Goal: Task Accomplishment & Management: Complete application form

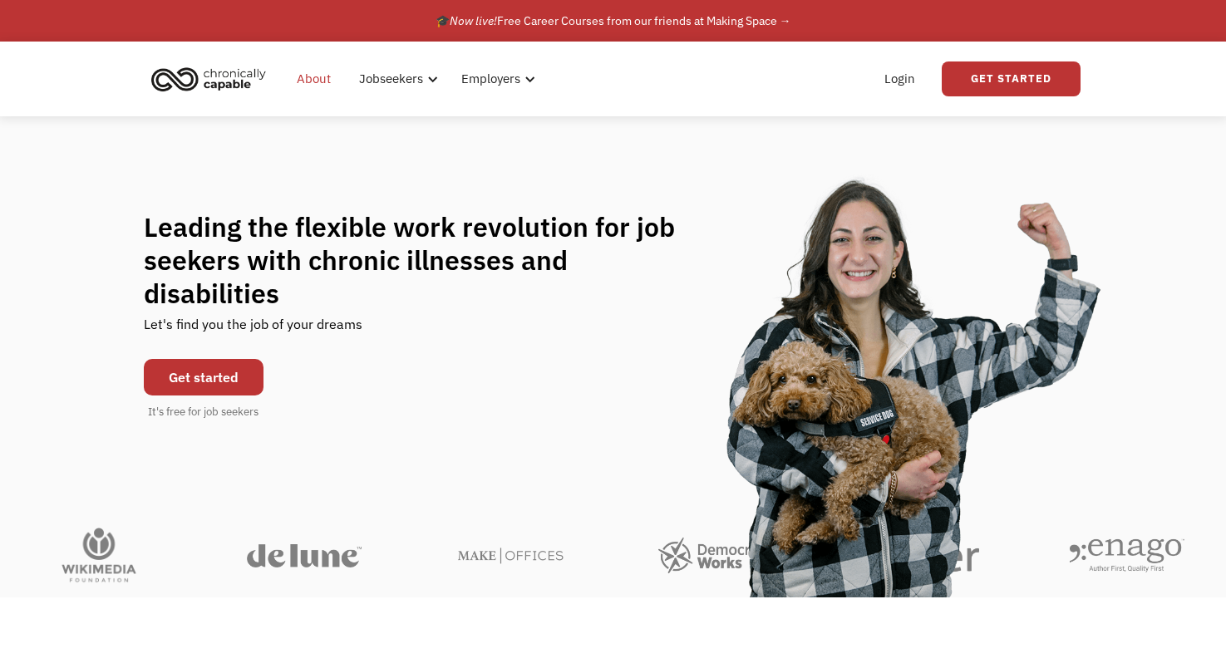
click at [308, 85] on link "About" at bounding box center [314, 78] width 54 height 53
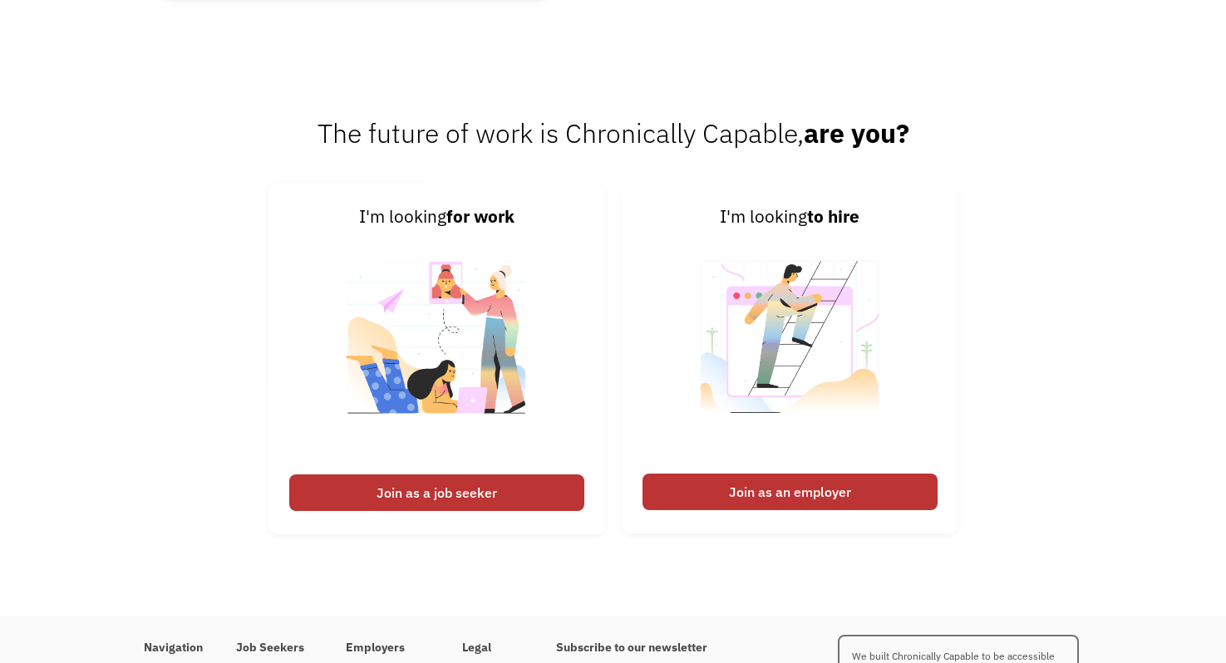
scroll to position [2518, 0]
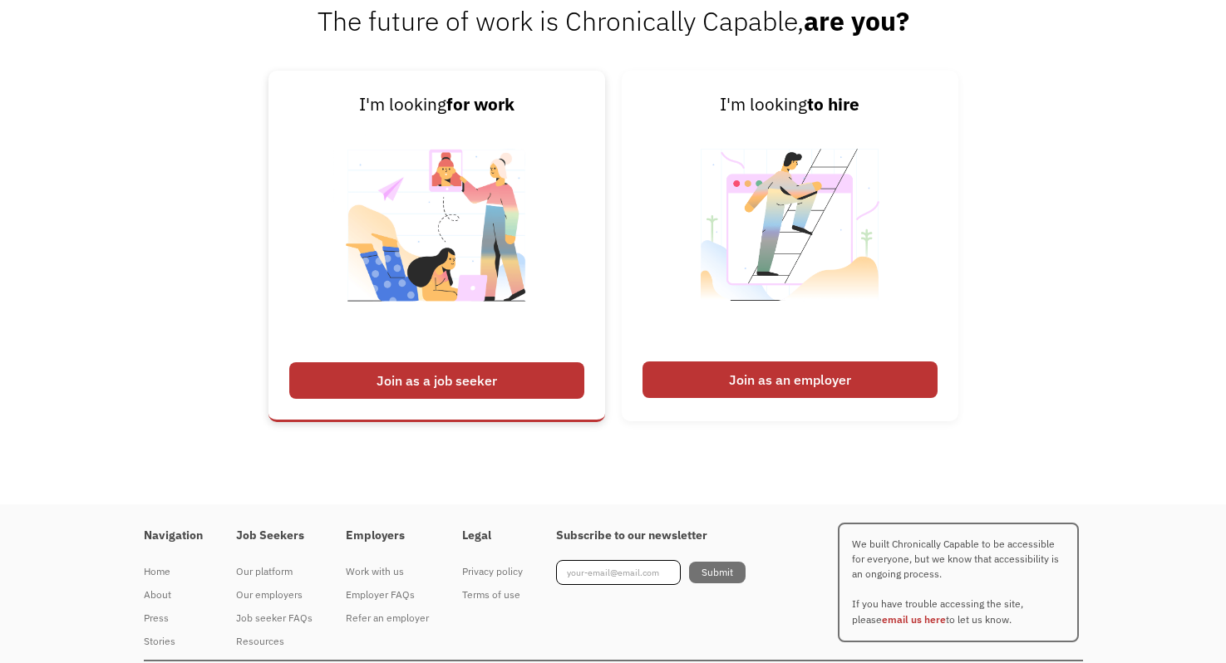
click at [363, 382] on div "Join as a job seeker" at bounding box center [436, 380] width 295 height 37
click at [508, 159] on img at bounding box center [436, 235] width 207 height 235
click at [414, 380] on div "Join as a job seeker" at bounding box center [436, 380] width 295 height 37
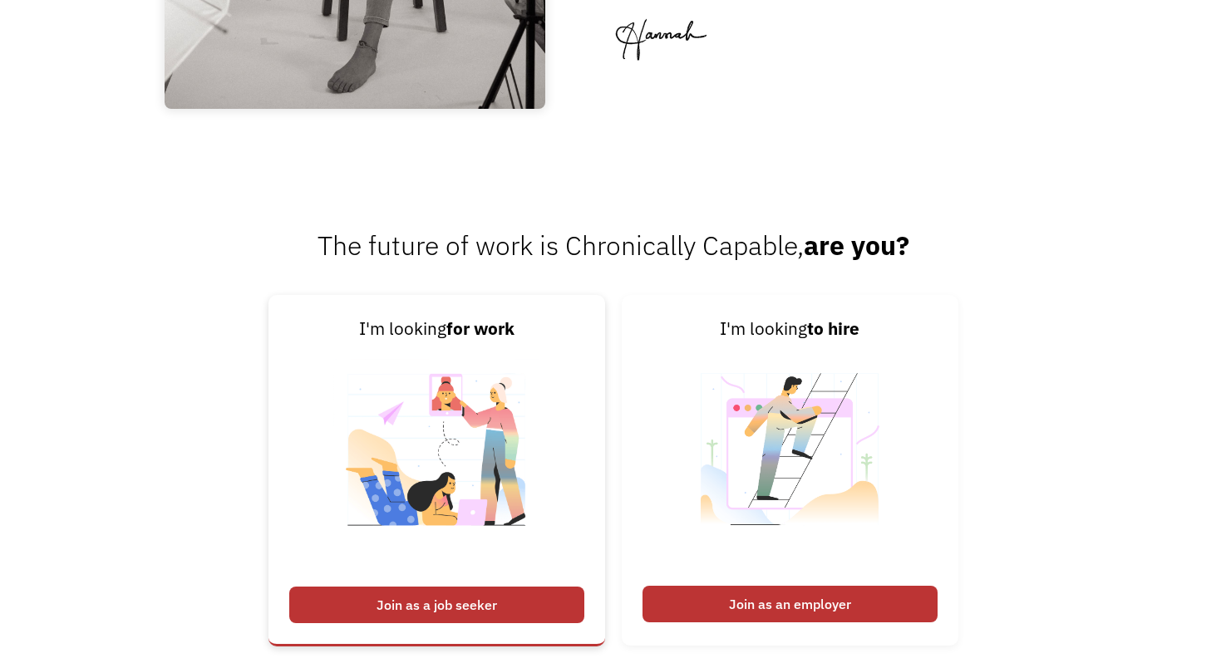
scroll to position [2558, 0]
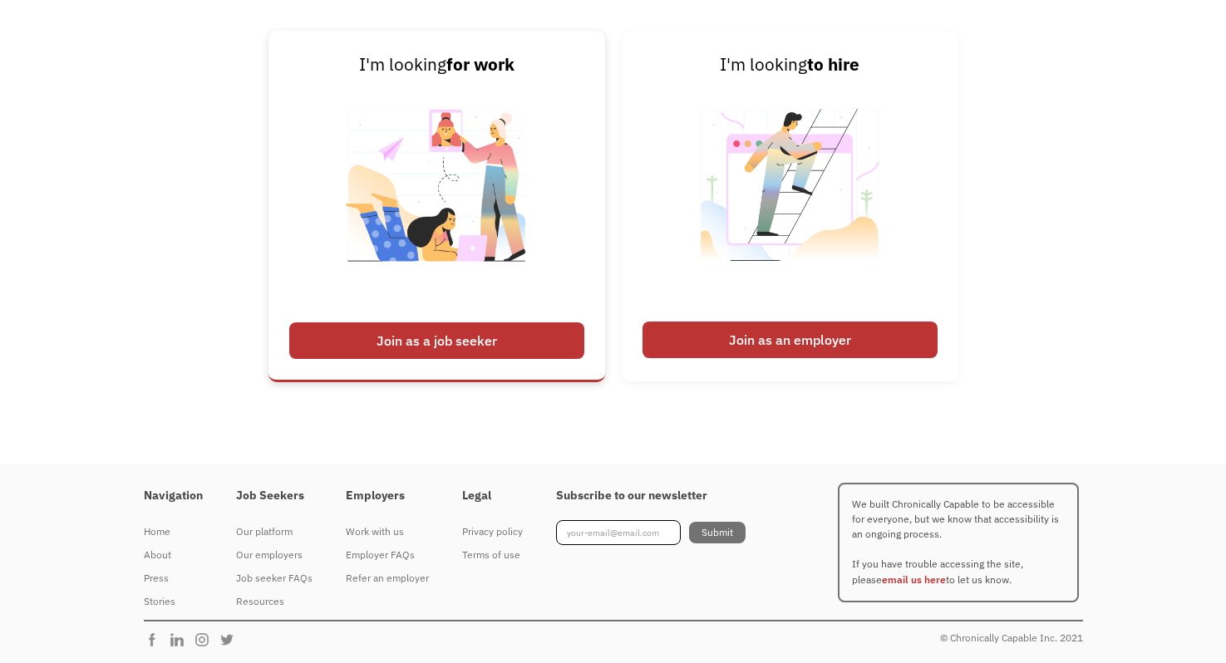
click at [449, 337] on div "Join as a job seeker" at bounding box center [436, 340] width 295 height 37
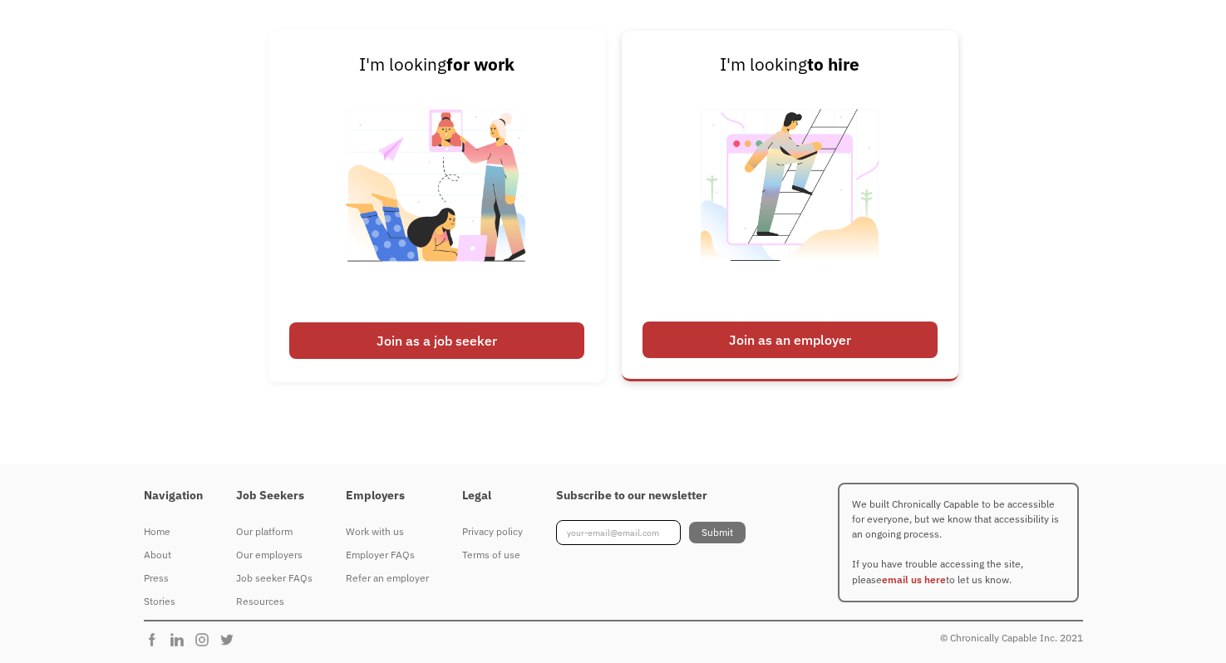
click at [726, 334] on div "Join as an employer" at bounding box center [789, 340] width 295 height 37
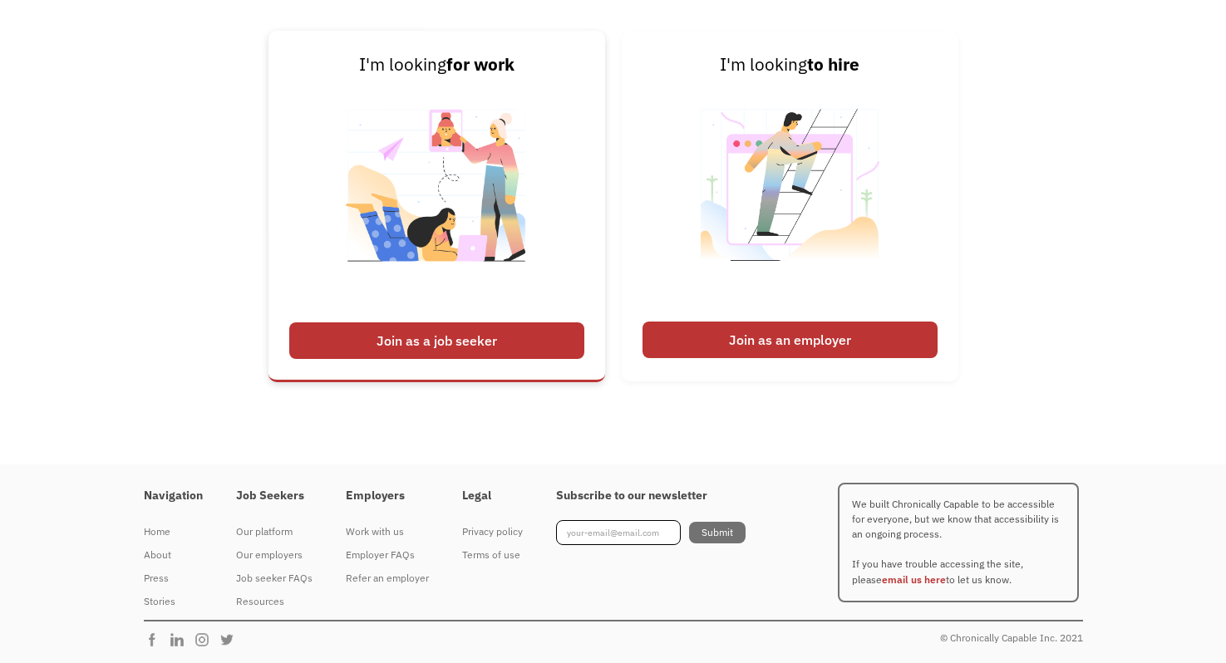
click at [412, 341] on div "Join as a job seeker" at bounding box center [436, 340] width 295 height 37
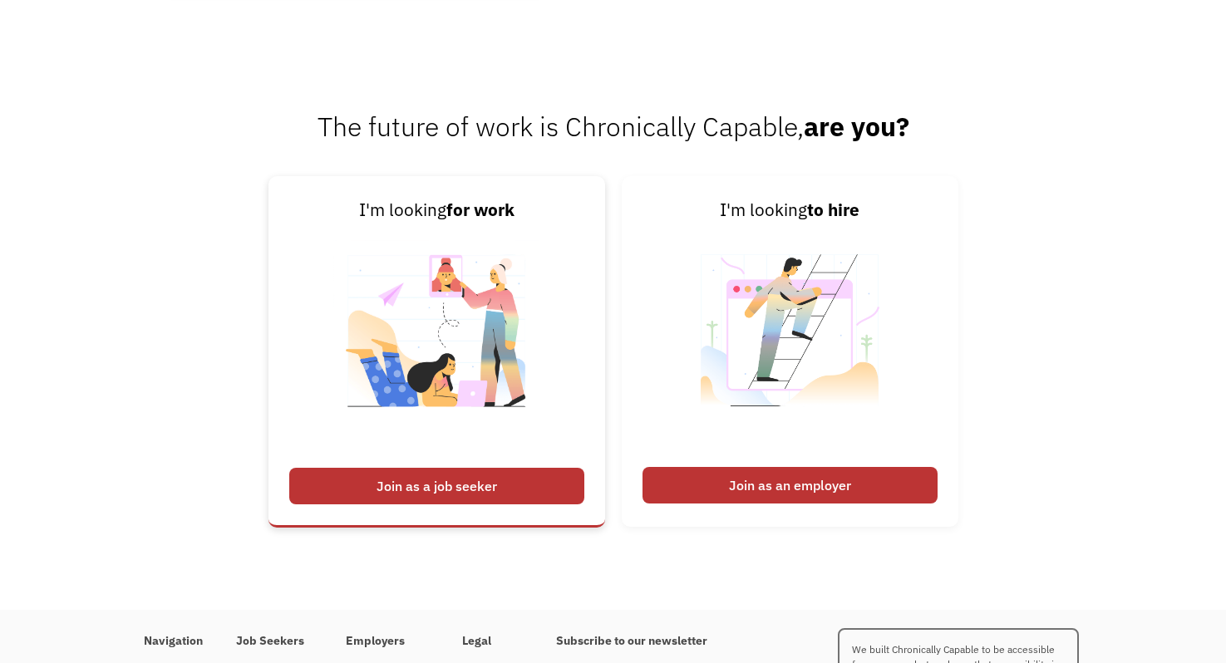
scroll to position [2405, 0]
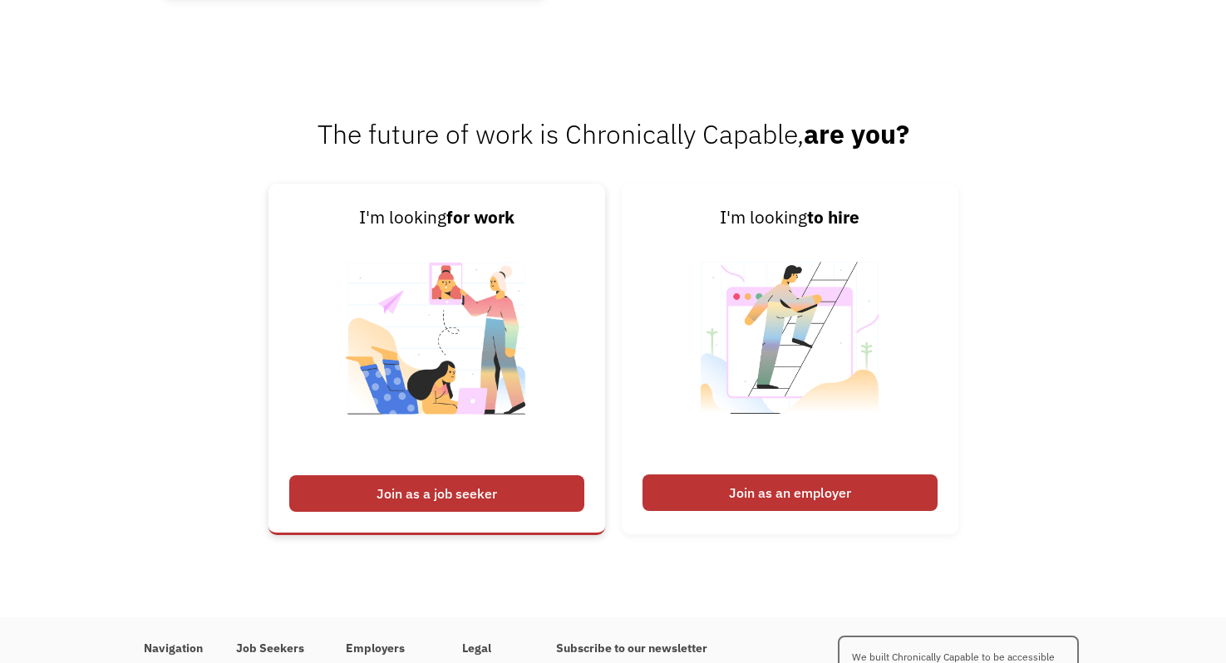
click at [484, 258] on img at bounding box center [436, 348] width 207 height 235
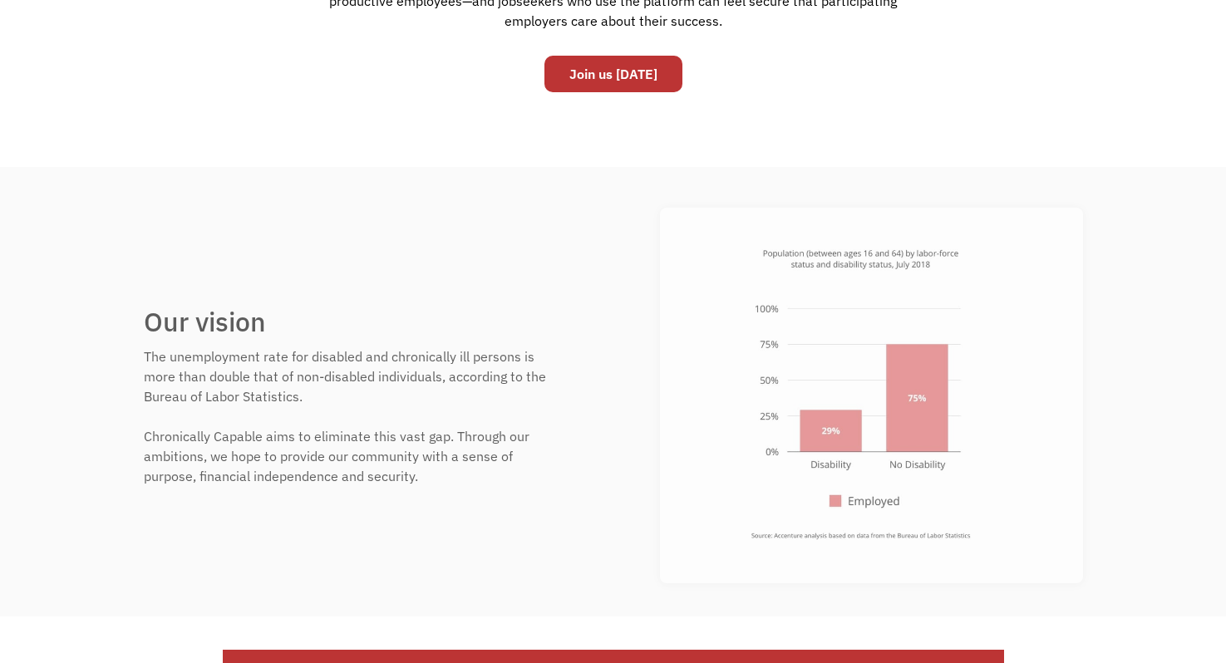
scroll to position [0, 0]
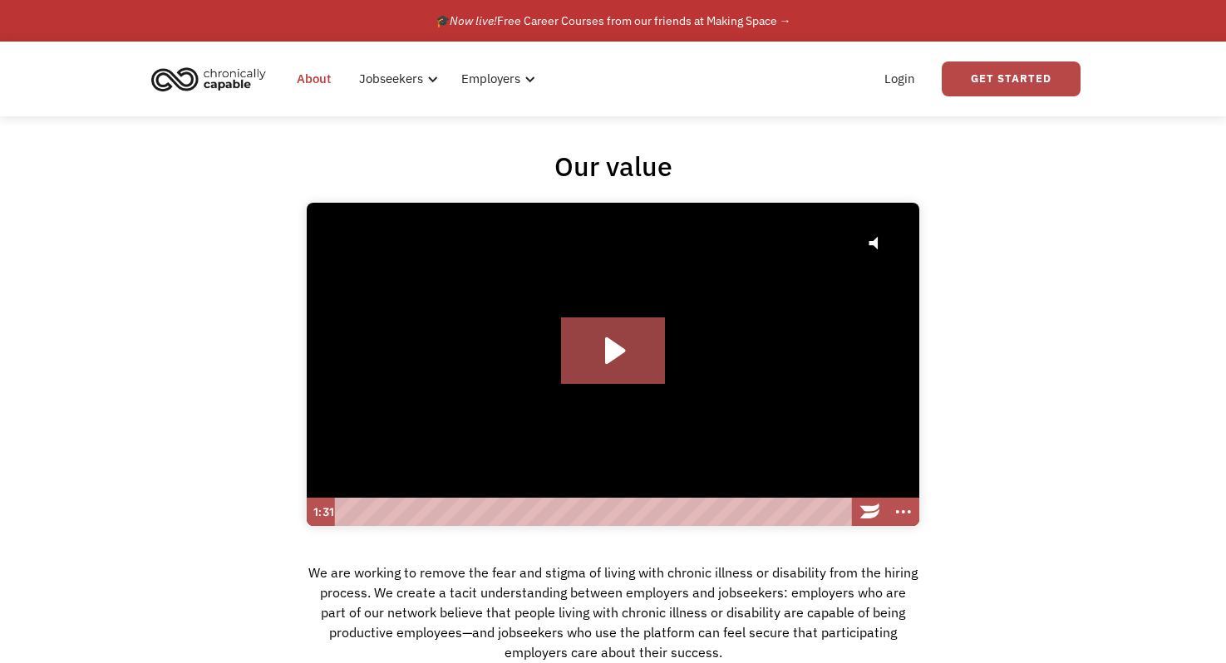
click at [971, 78] on link "Get Started" at bounding box center [1010, 78] width 139 height 35
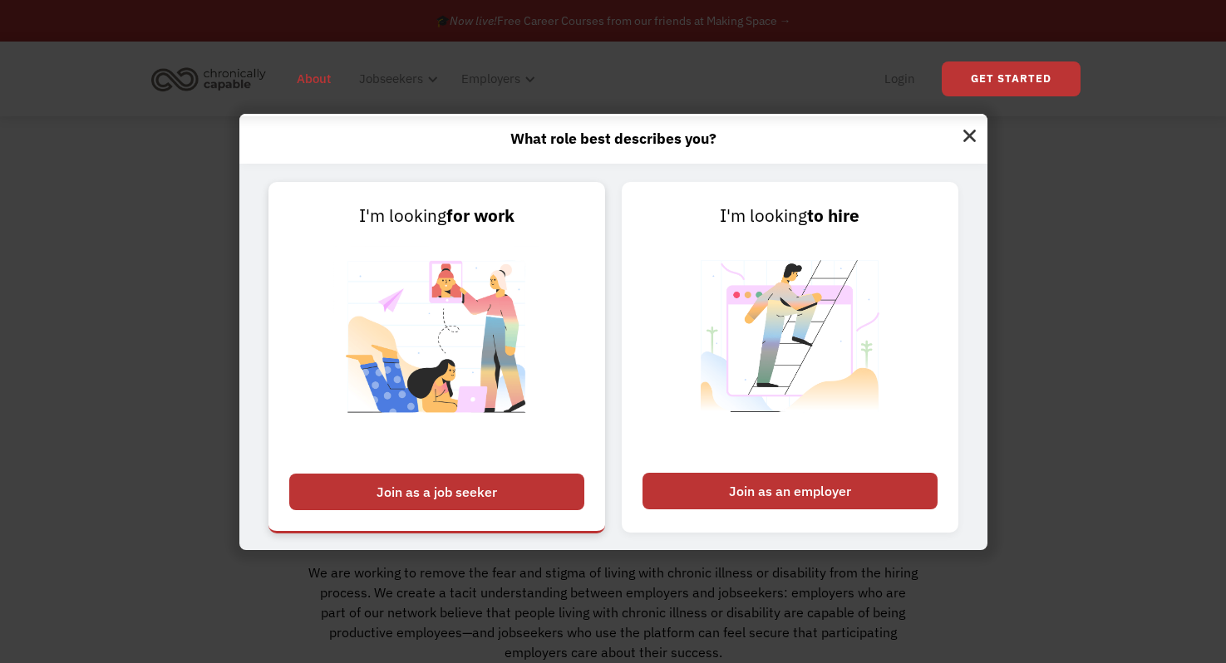
click at [351, 421] on img at bounding box center [436, 346] width 207 height 235
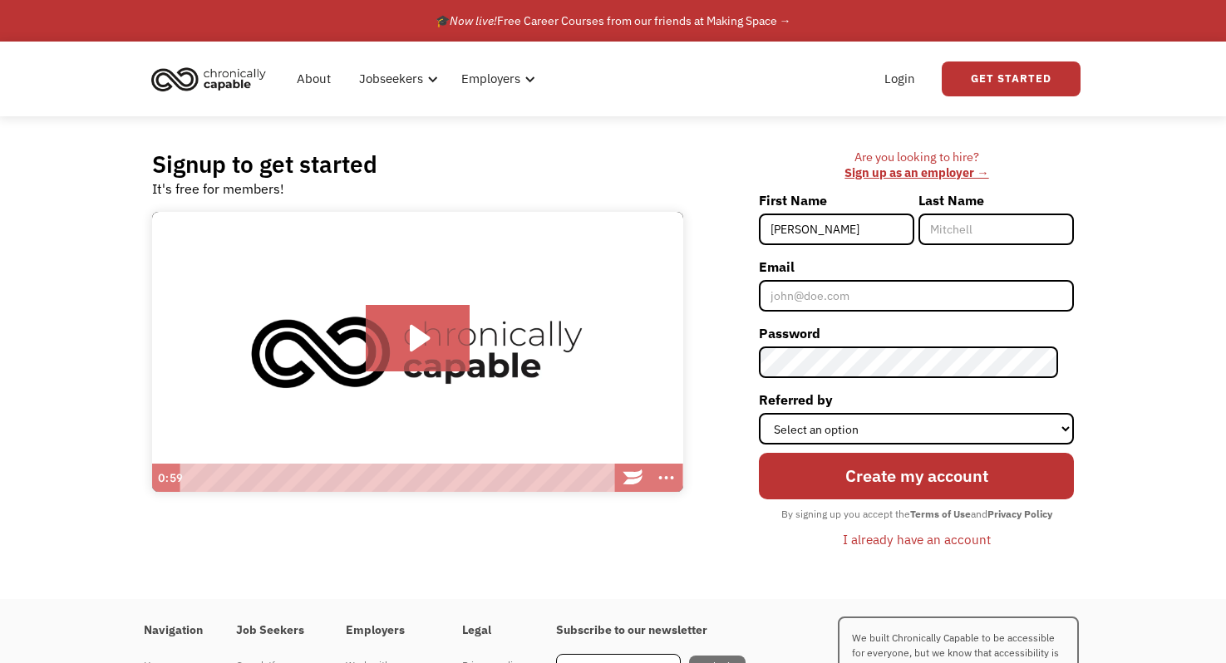
type input "[PERSON_NAME]"
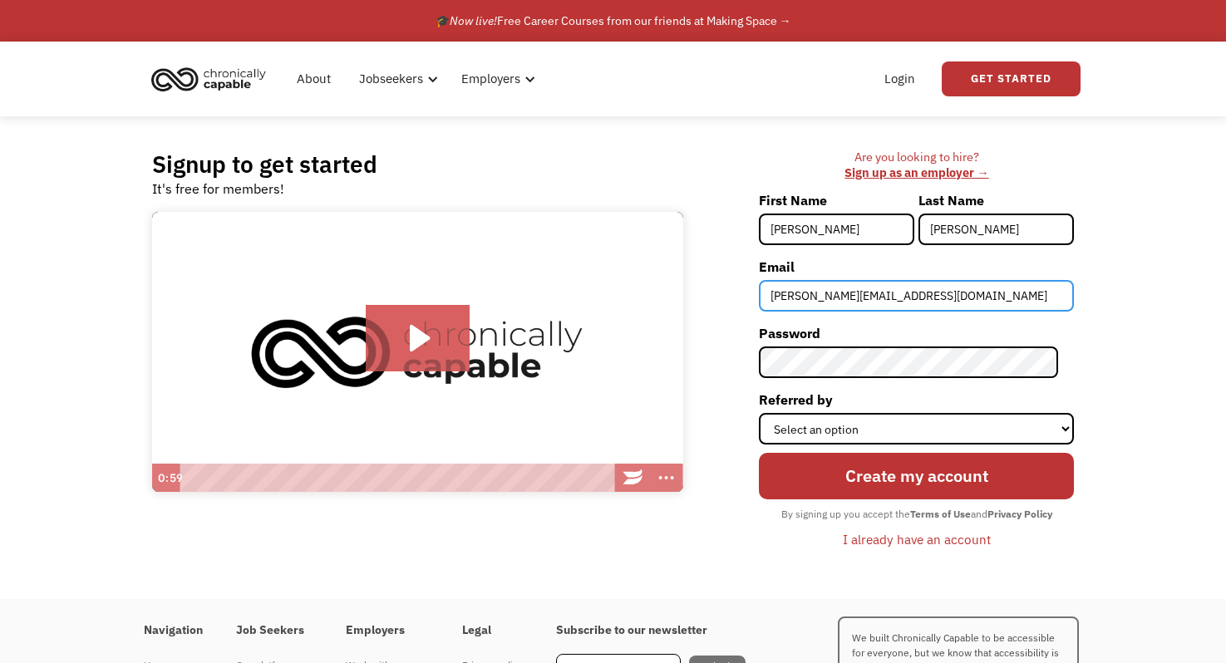
type input "[PERSON_NAME][EMAIL_ADDRESS][DOMAIN_NAME]"
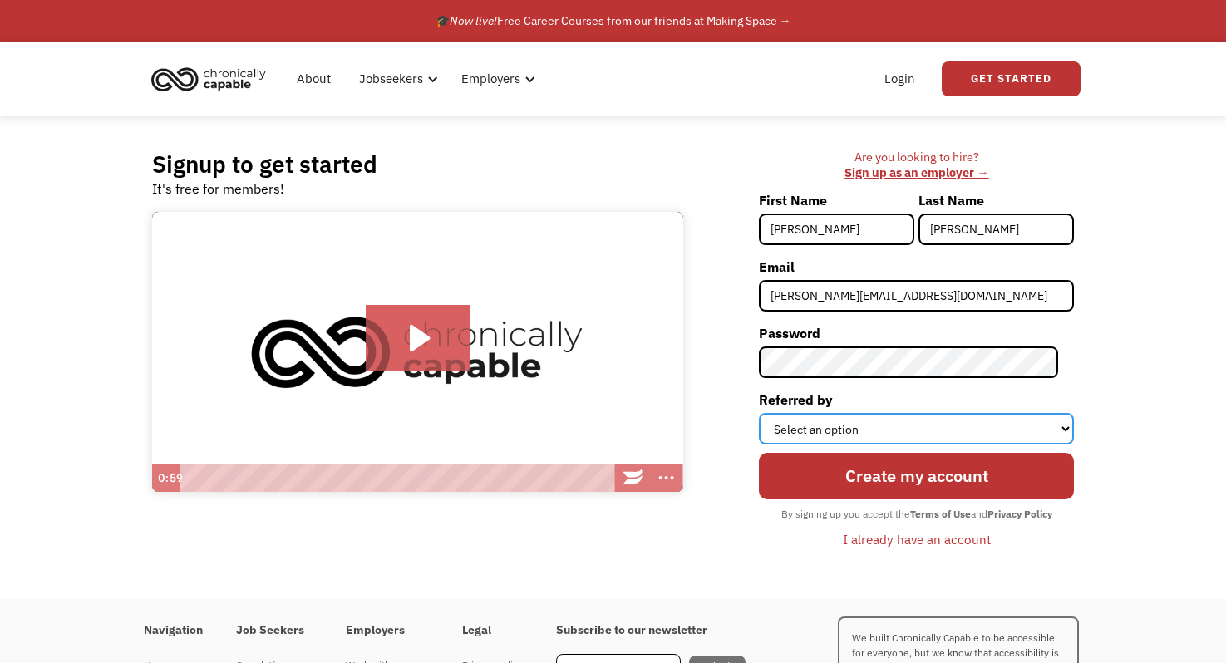
click at [922, 432] on select "Select an option Instagram Facebook Twitter Search Engine News Article Word of …" at bounding box center [916, 429] width 315 height 32
select select "Search Engine"
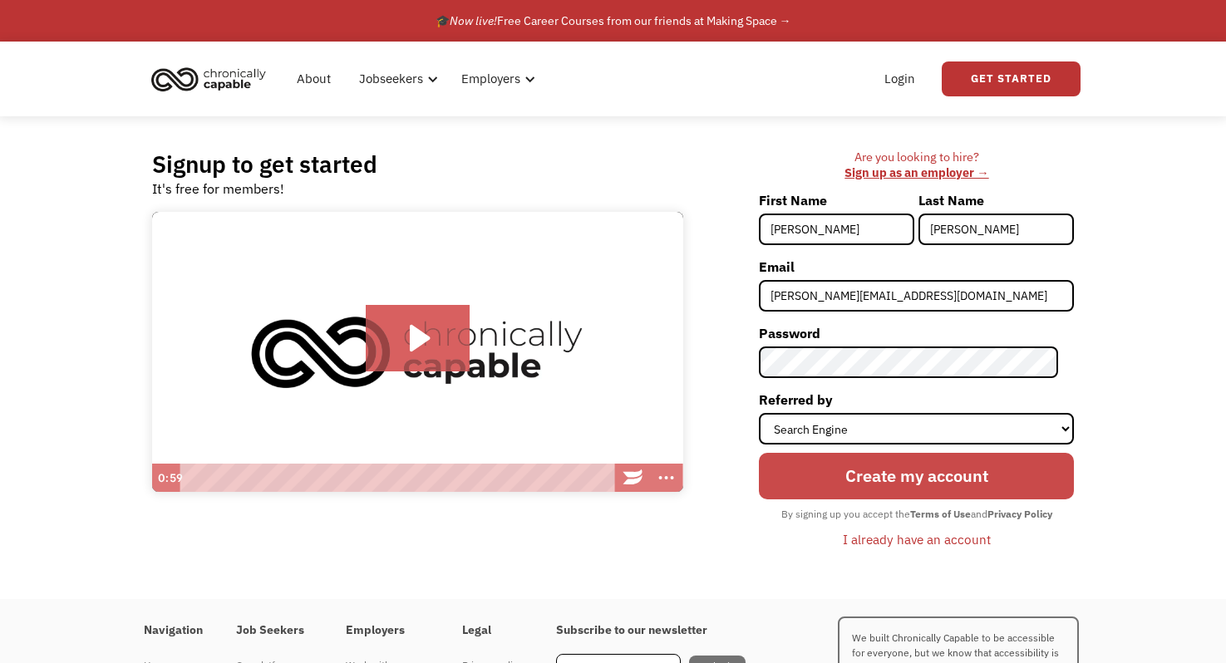
click at [902, 481] on input "Create my account" at bounding box center [916, 476] width 315 height 47
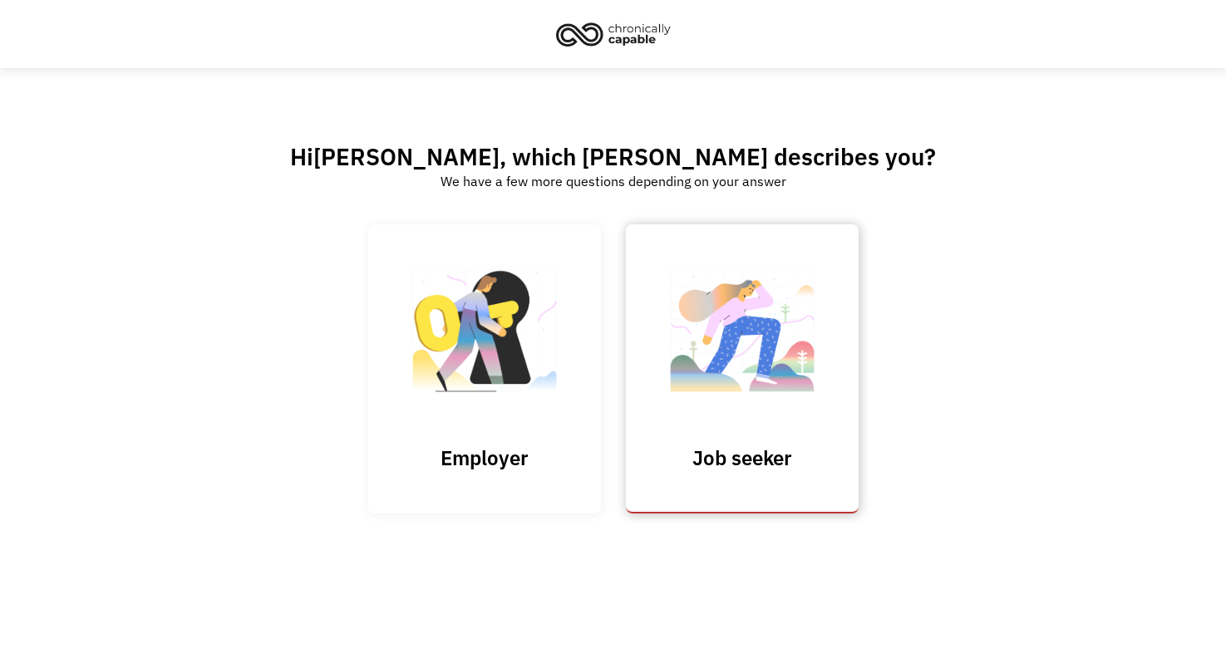
click at [654, 400] on link "Job seeker" at bounding box center [742, 368] width 233 height 288
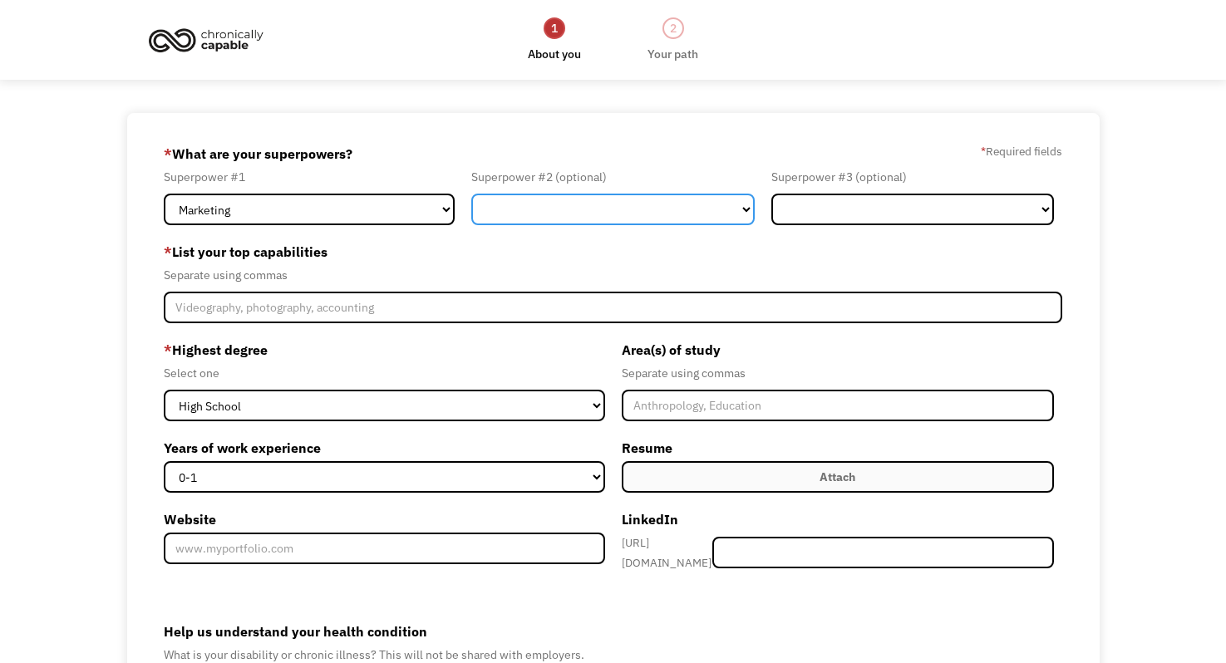
click at [566, 207] on select "Marketing Human Resources Finance Technology Operations Sales Industrial & Manu…" at bounding box center [612, 210] width 282 height 32
select select "Design"
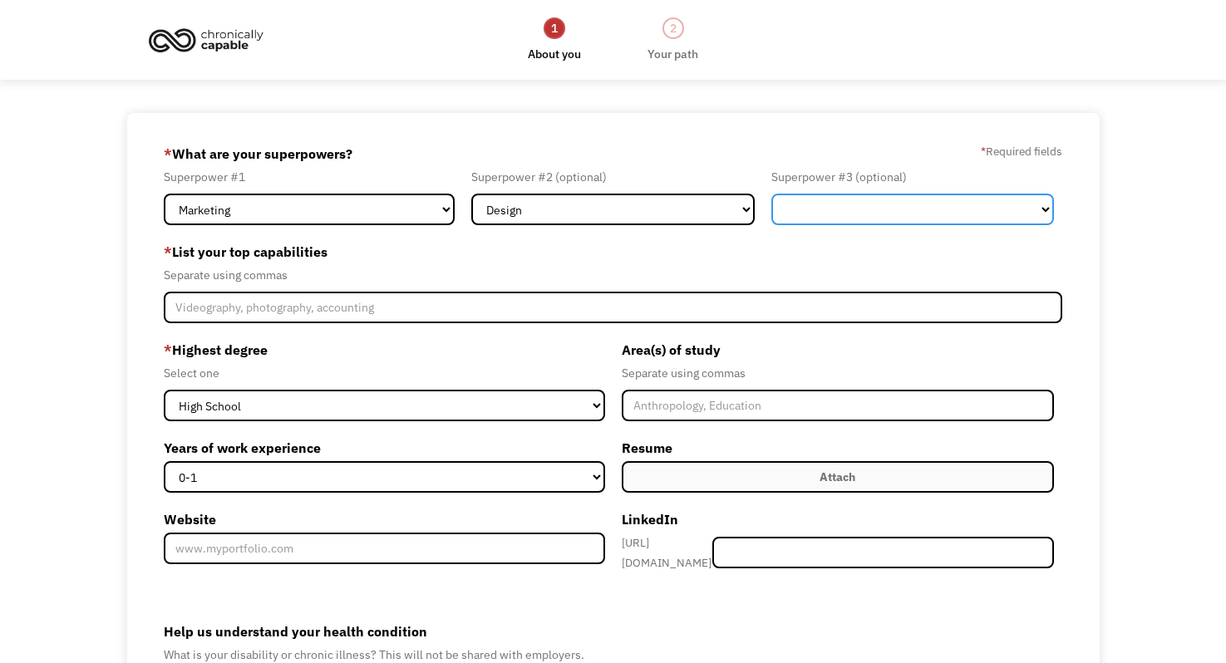
click at [858, 219] on select "Marketing Human Resources Finance Technology Operations Sales Industrial & Manu…" at bounding box center [912, 210] width 282 height 32
select select "Operations"
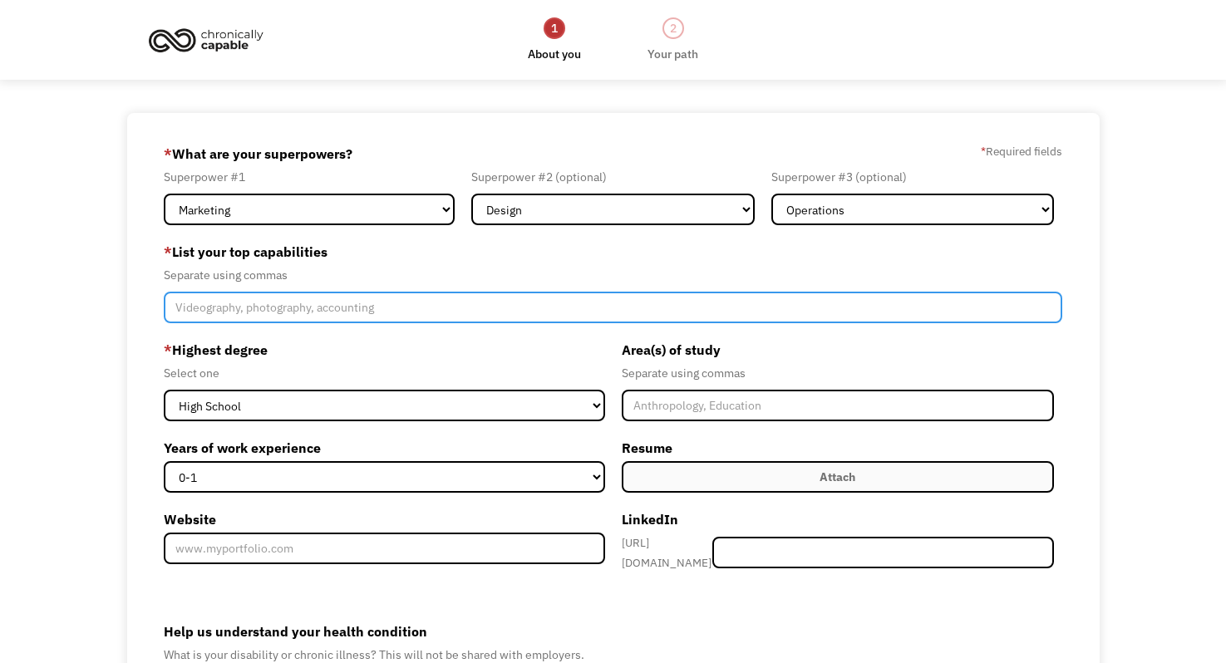
click at [720, 295] on input "Member-Create-Step1" at bounding box center [613, 308] width 899 height 32
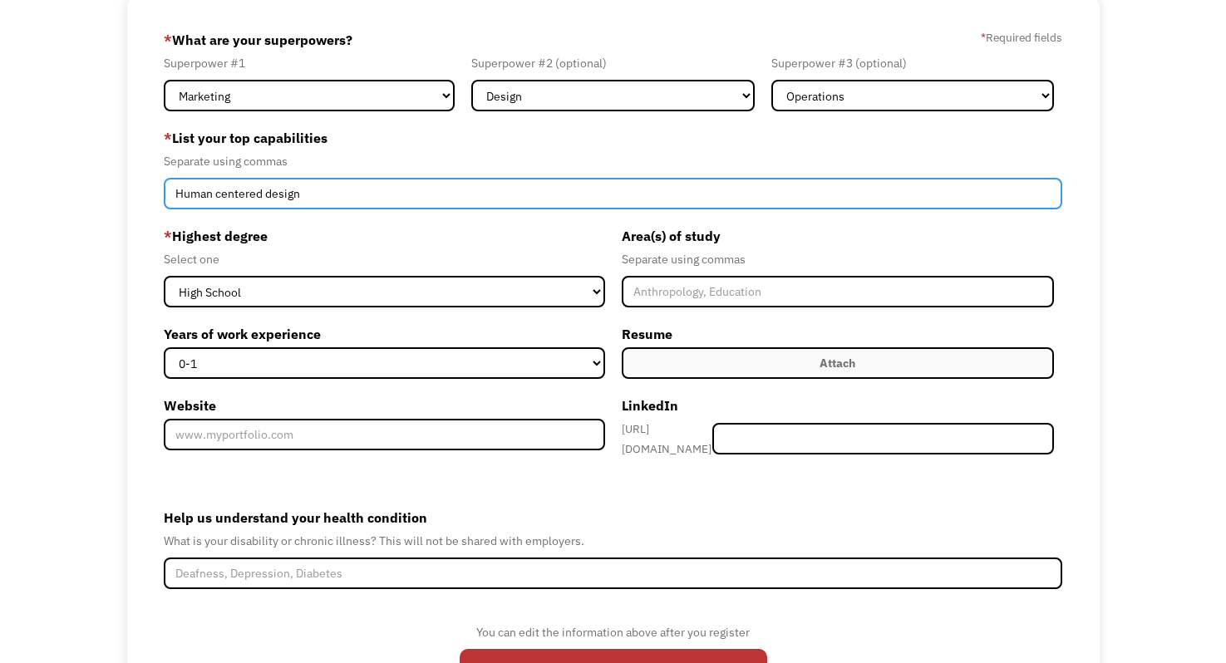
scroll to position [146, 0]
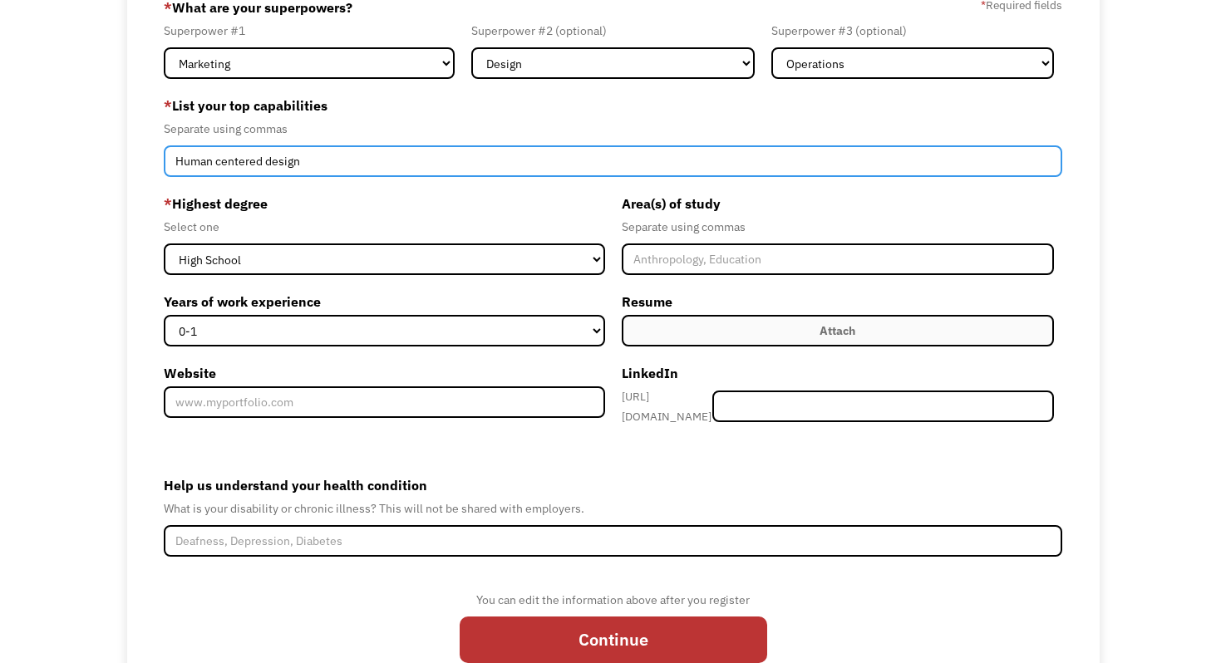
type input "Human centered design"
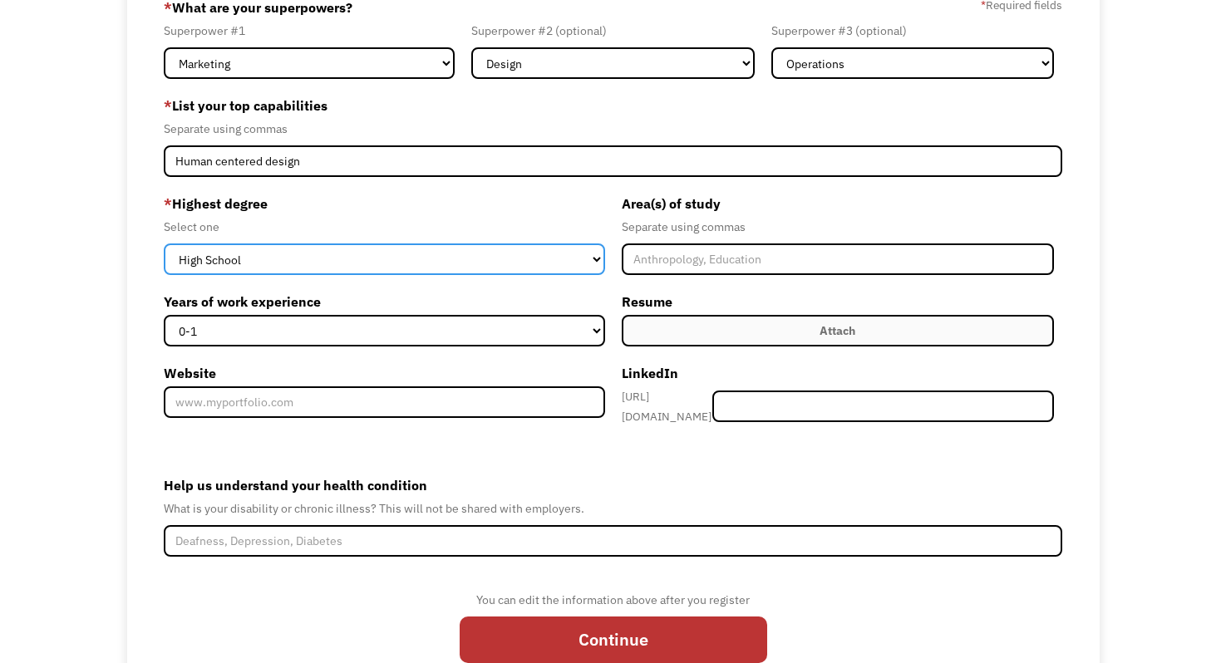
click at [497, 265] on select "High School Associates Bachelors Master's PhD" at bounding box center [384, 259] width 441 height 32
select select "bachelors"
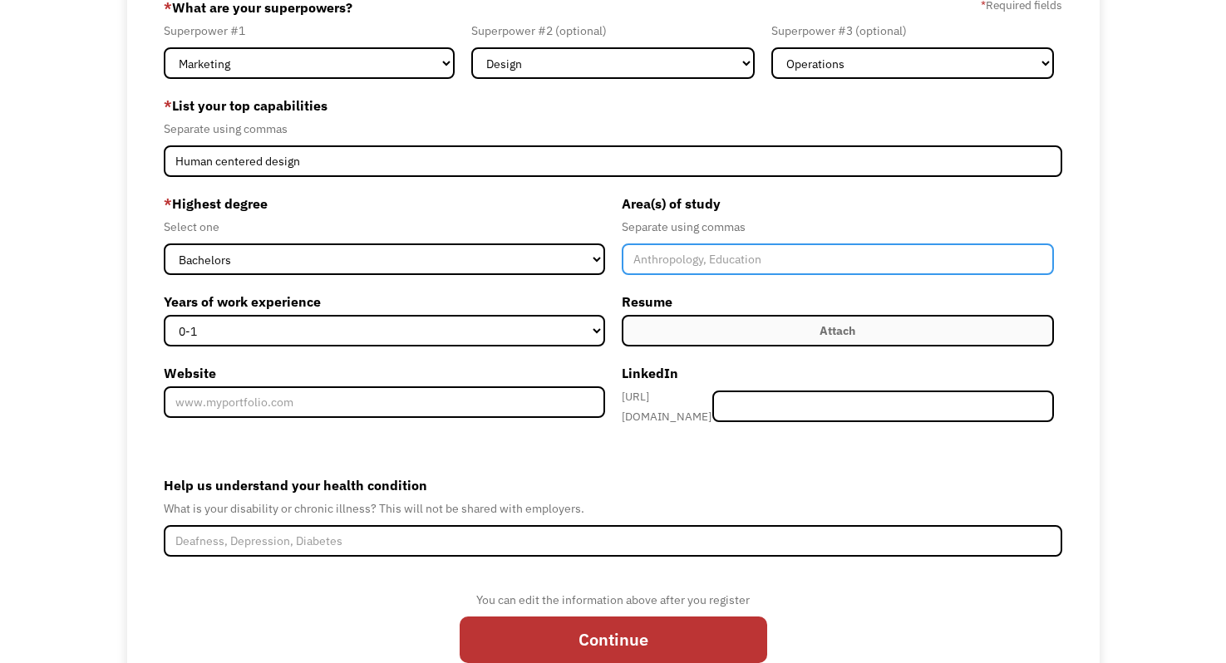
click at [639, 267] on input "Member-Create-Step1" at bounding box center [837, 259] width 433 height 32
type input "Economics"
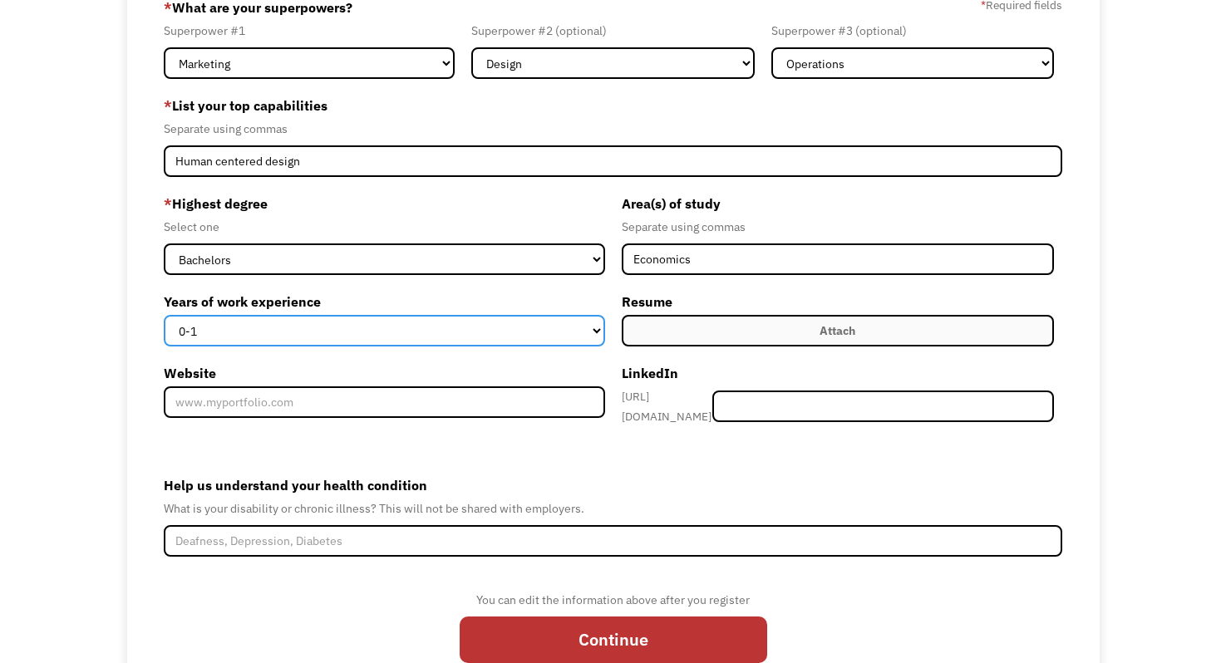
click at [543, 317] on select "0-1 2-4 5-10 11-15 15+" at bounding box center [384, 331] width 441 height 32
select select "2-4"
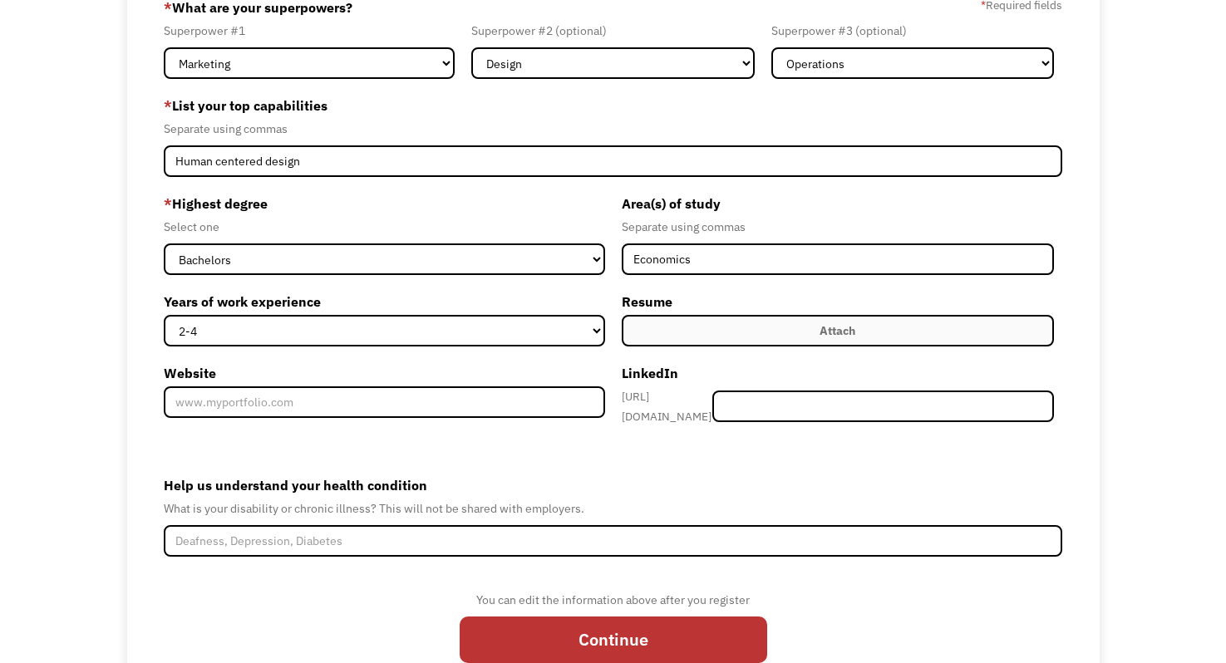
click at [557, 375] on label "Website" at bounding box center [384, 373] width 441 height 27
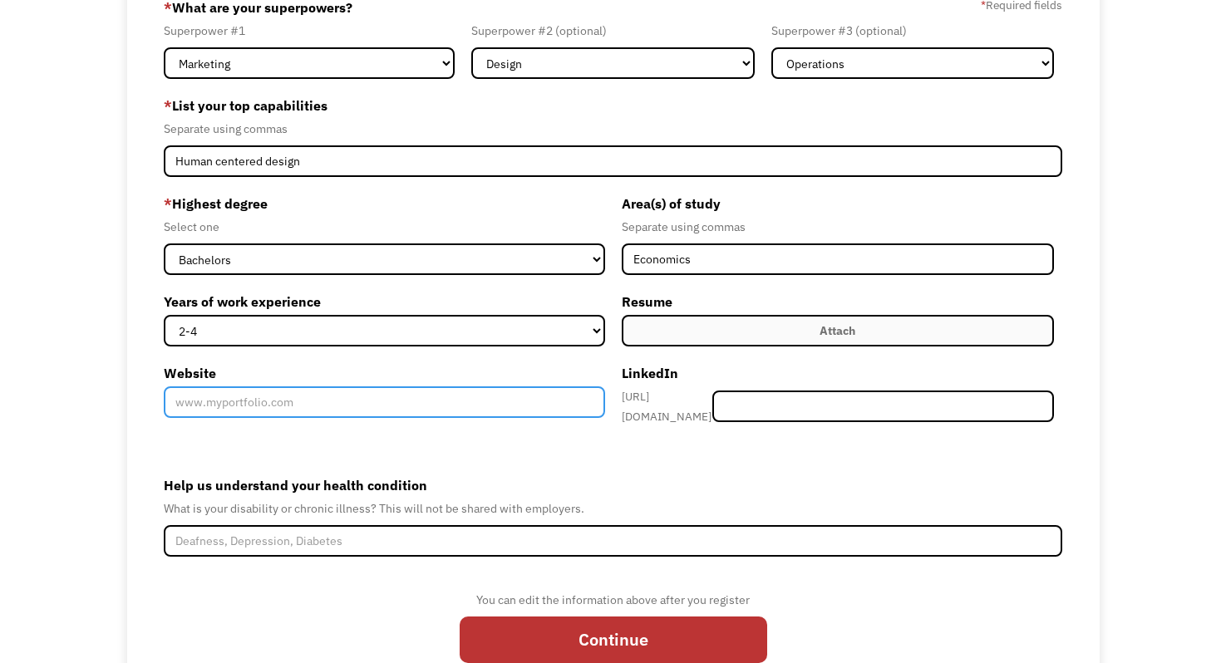
click at [557, 386] on input "Website" at bounding box center [384, 402] width 441 height 32
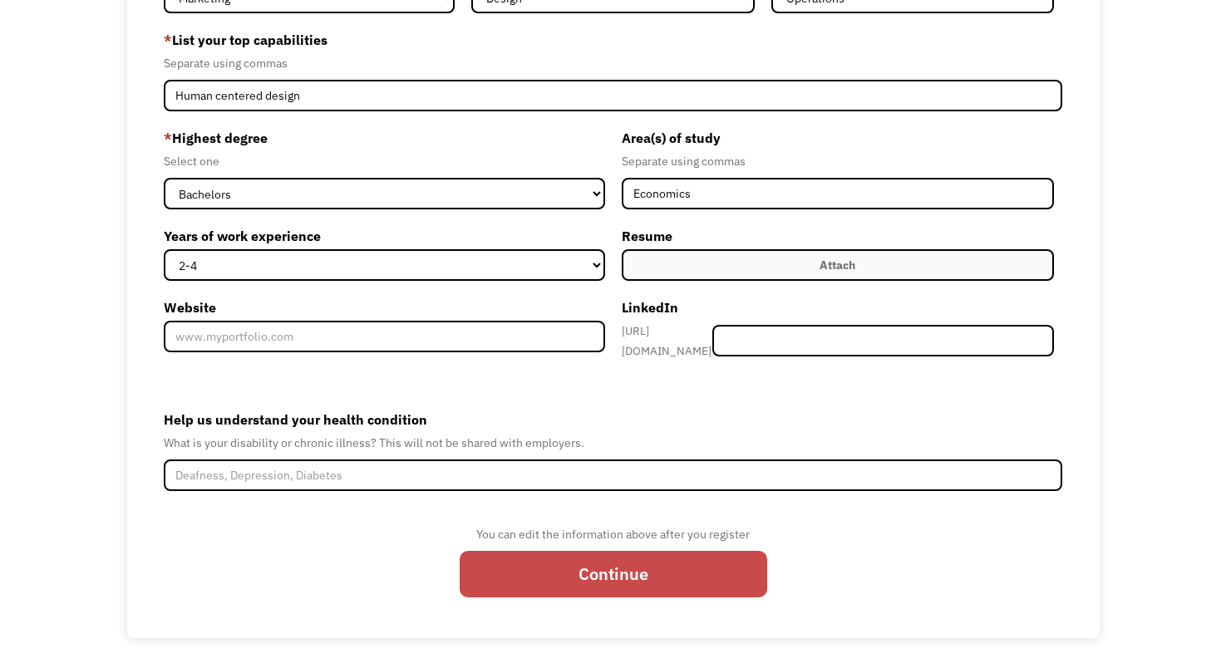
click at [551, 560] on input "Continue" at bounding box center [612, 574] width 307 height 47
type input "Please wait..."
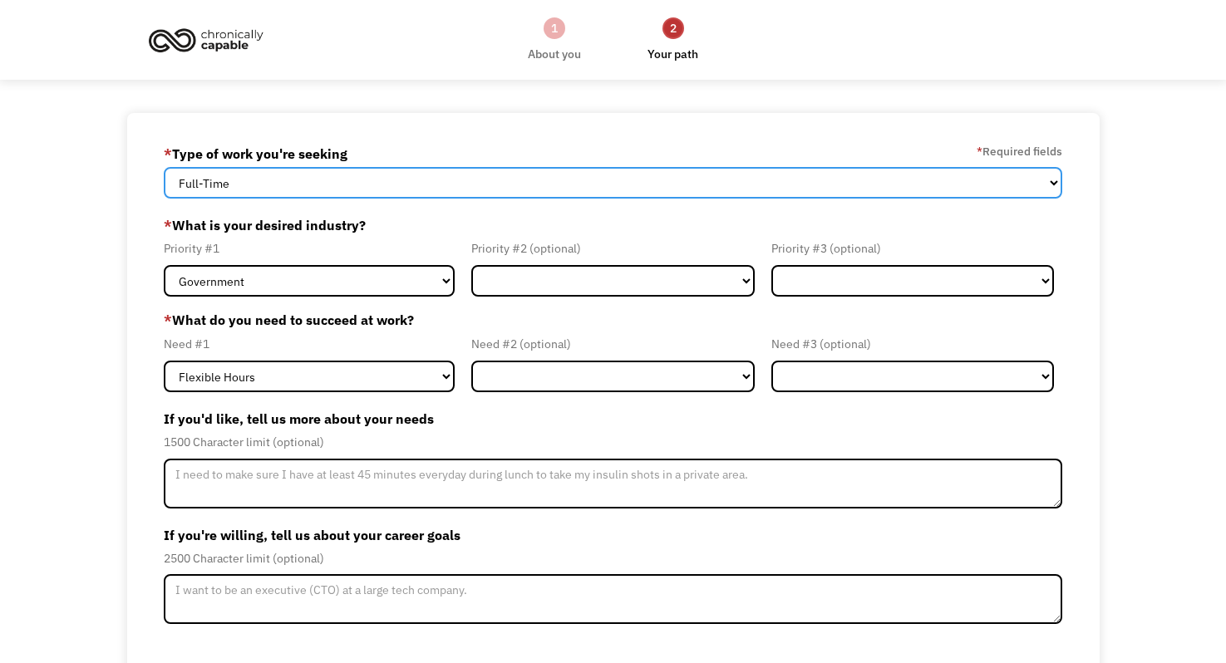
click at [494, 189] on select "Full-Time Part-Time Both Full-Time and Part-Time" at bounding box center [613, 183] width 899 height 32
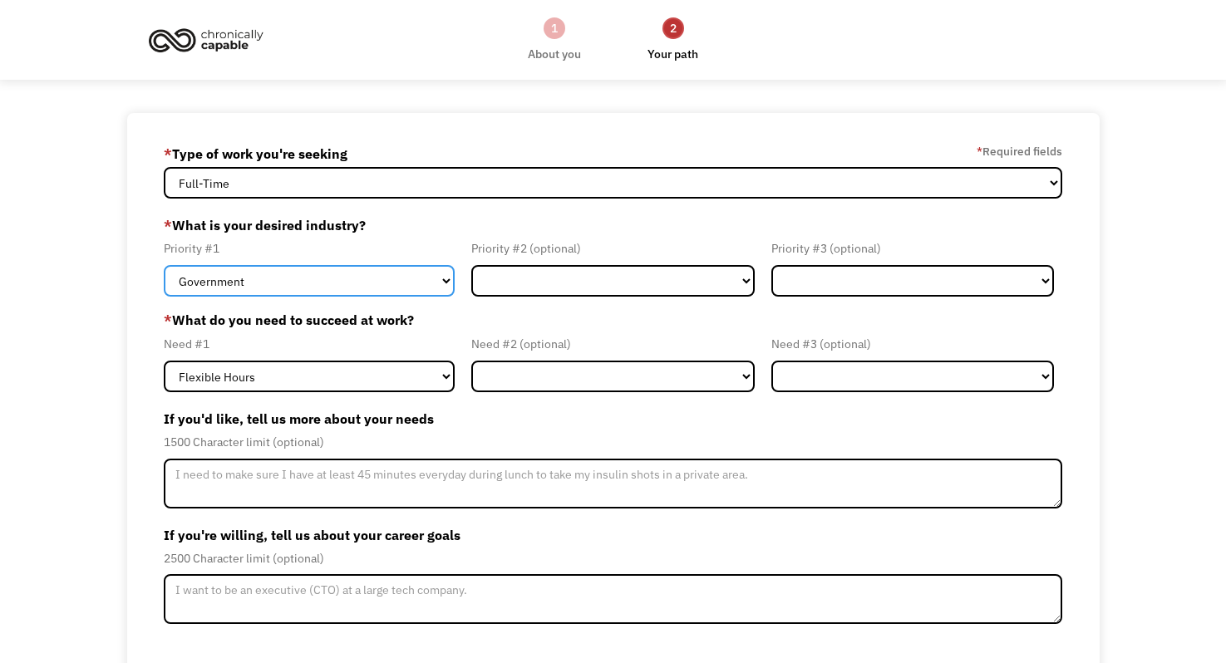
click at [425, 283] on select "Government Finance & Insurance Health & Social Care Tech & Engineering Creative…" at bounding box center [309, 281] width 291 height 32
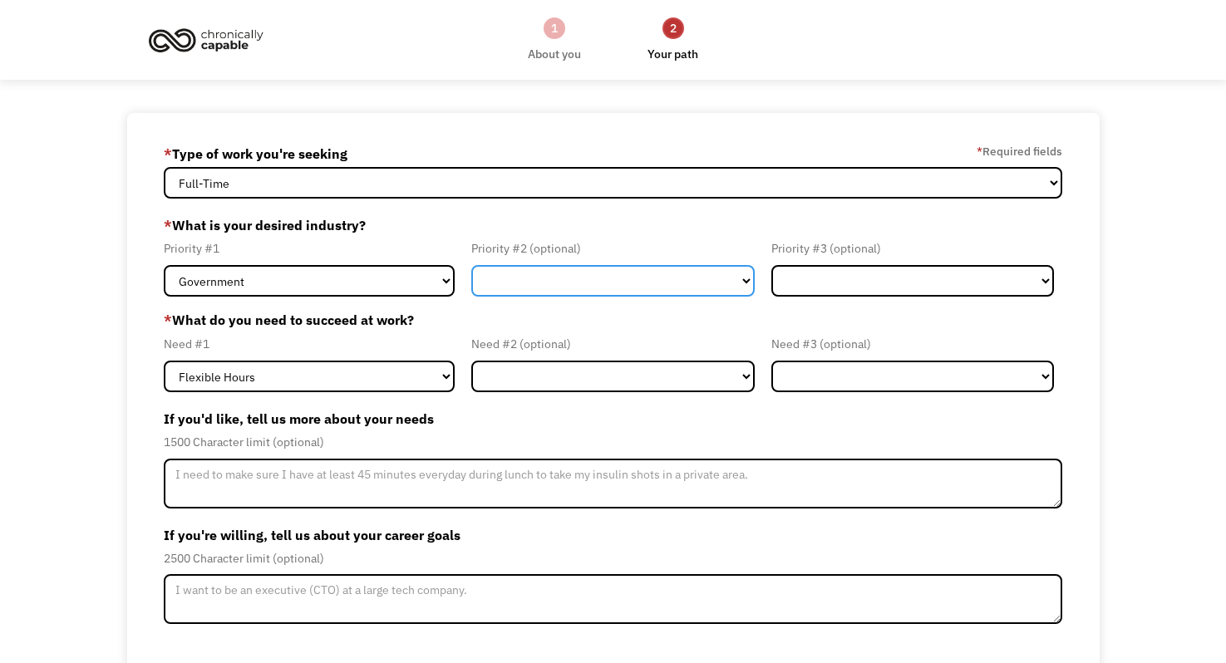
click at [507, 277] on select "Government Finance & Insurance Health & Social Care Tech & Engineering Creative…" at bounding box center [612, 281] width 282 height 32
select select "Creative & Design"
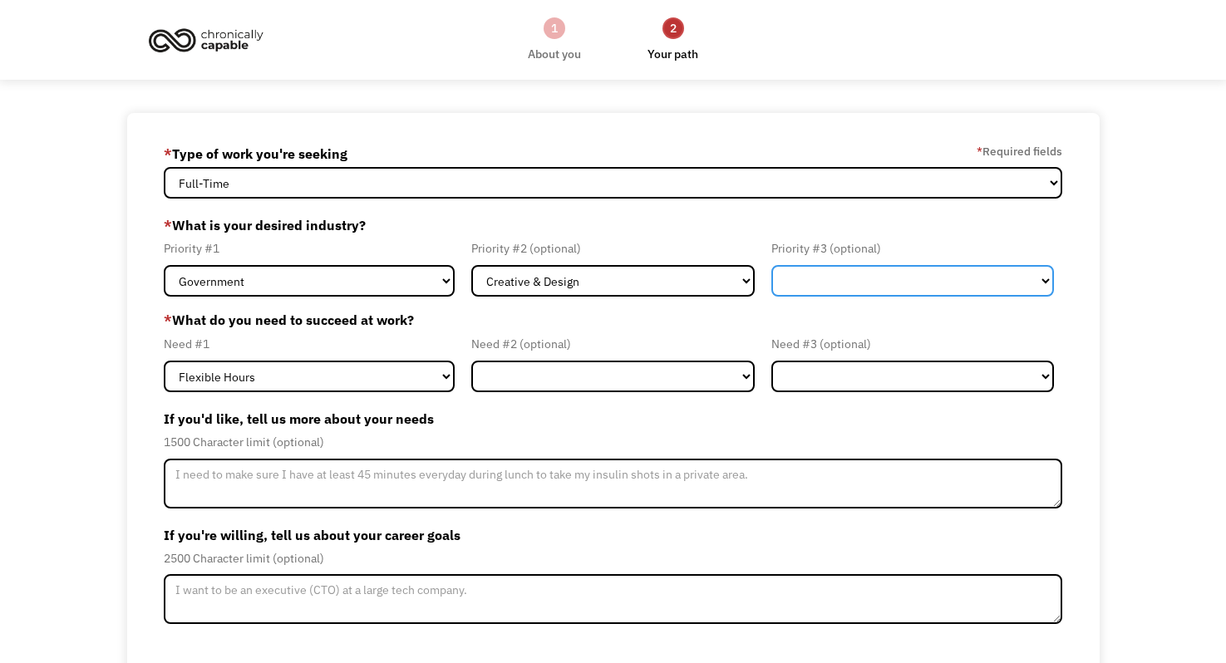
click at [826, 276] on select "Government Finance & Insurance Health & Social Care Tech & Engineering Creative…" at bounding box center [912, 281] width 282 height 32
select select "Tech & Engineering"
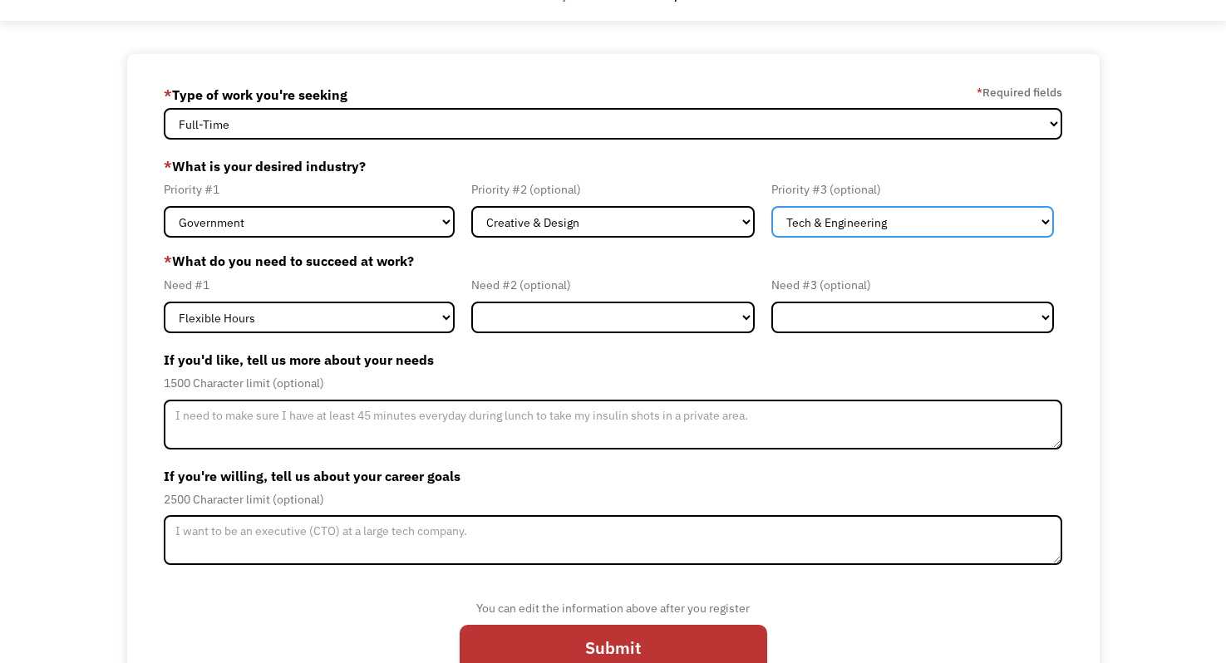
scroll to position [86, 0]
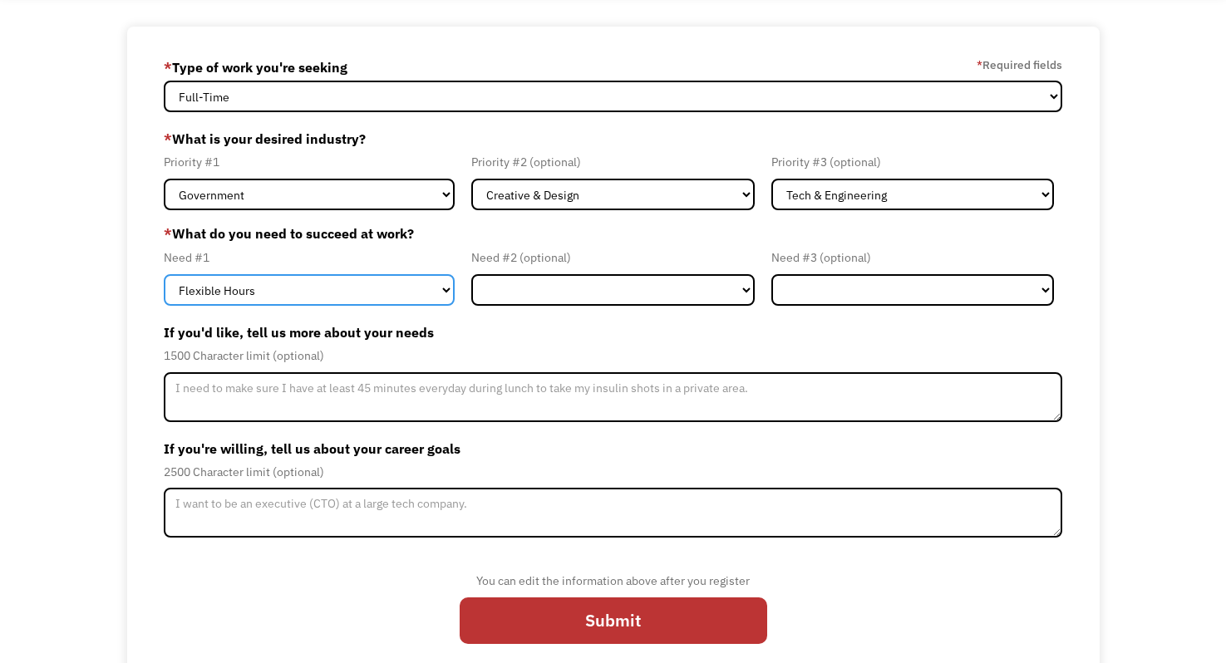
click at [414, 294] on select "Flexible Hours Remote Work Service Animal On-site Accommodations Visual Support…" at bounding box center [309, 290] width 291 height 32
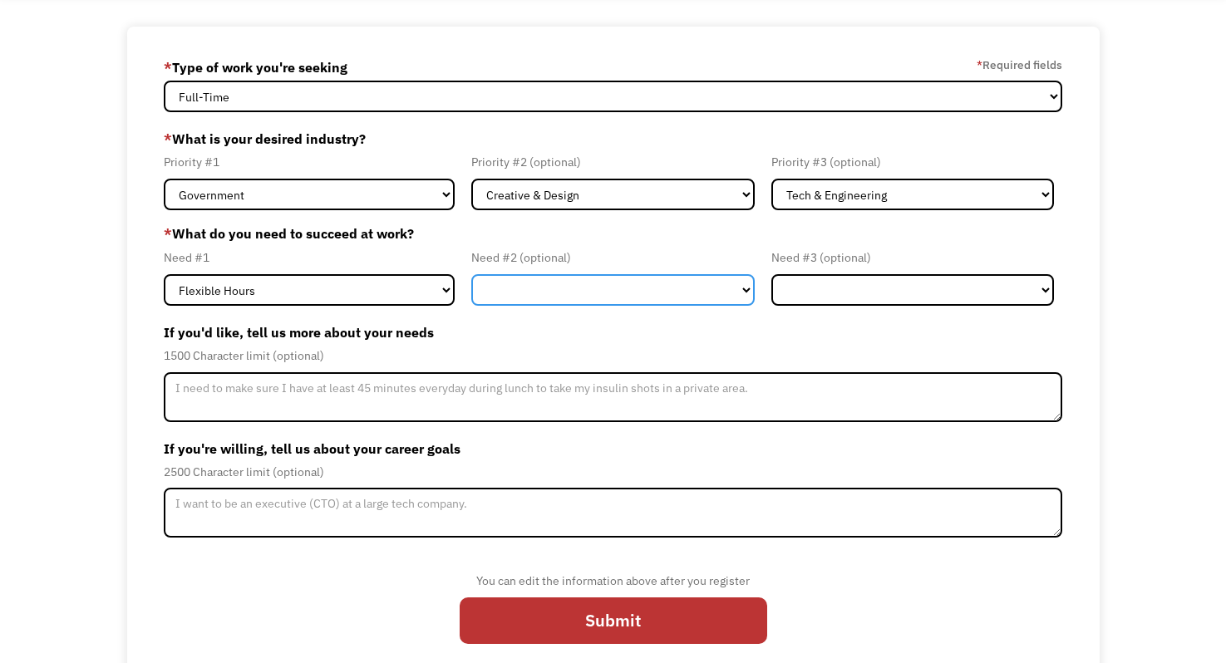
click at [564, 290] on select "Flexible Hours Remote Work Service Animal On-site Accommodations Visual Support…" at bounding box center [612, 290] width 282 height 32
select select "On-site Accommodations"
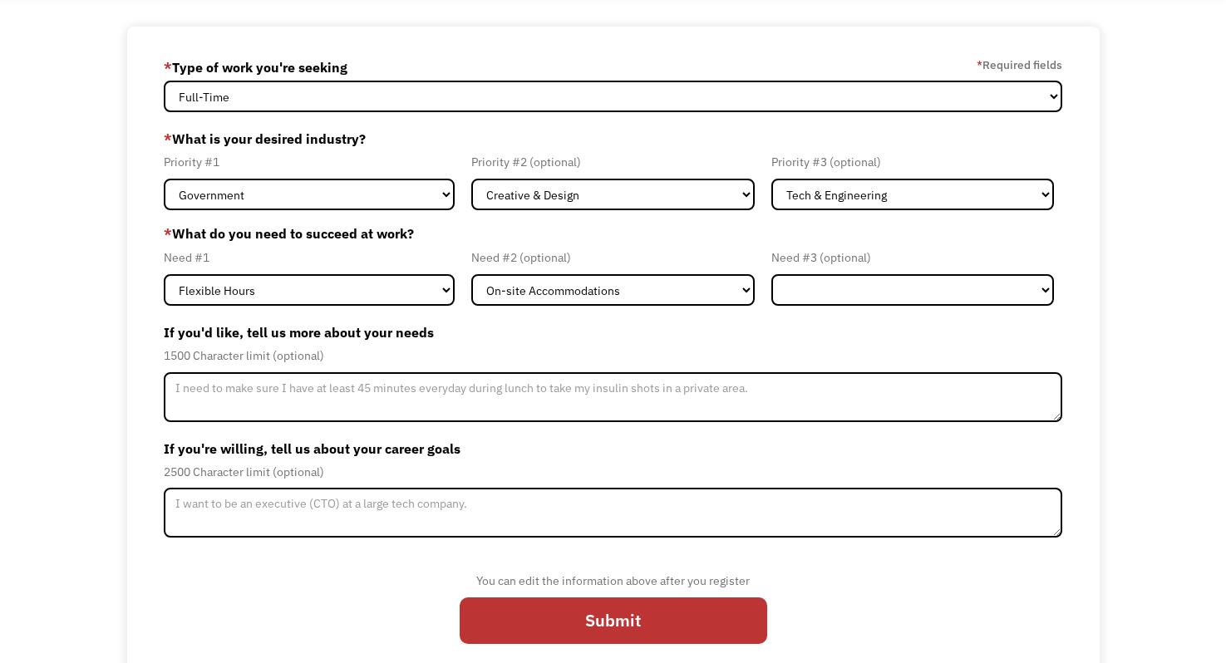
click at [544, 354] on div "1500 Character limit (optional)" at bounding box center [613, 356] width 899 height 20
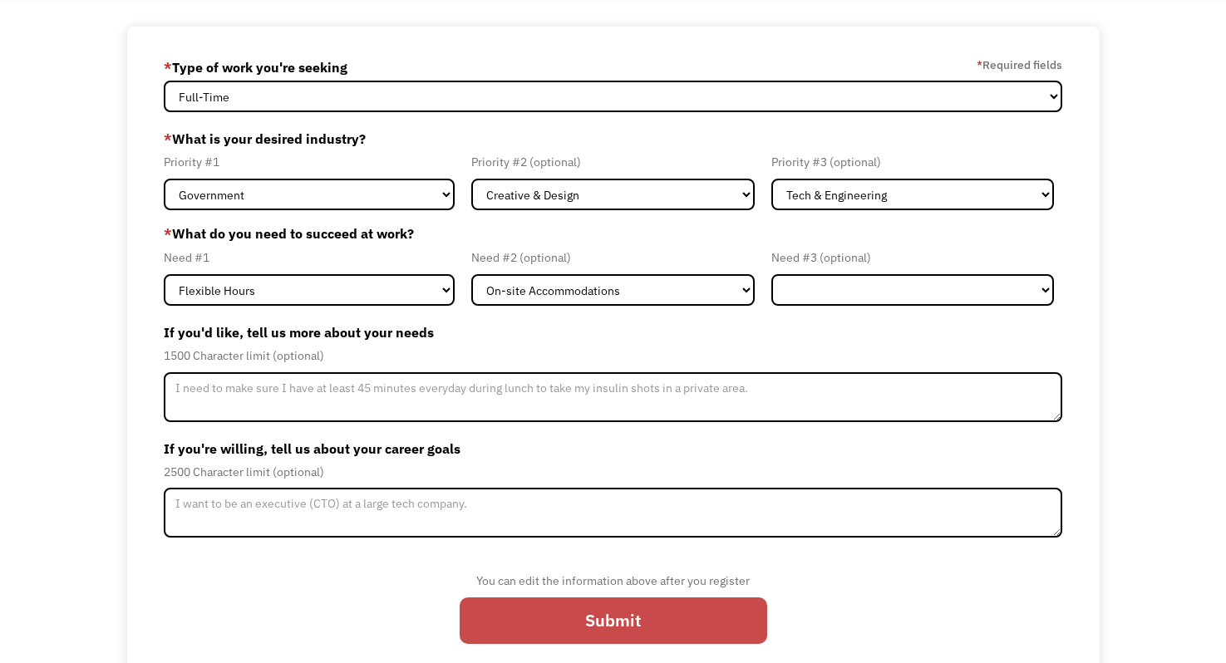
click at [510, 615] on input "Submit" at bounding box center [612, 620] width 307 height 47
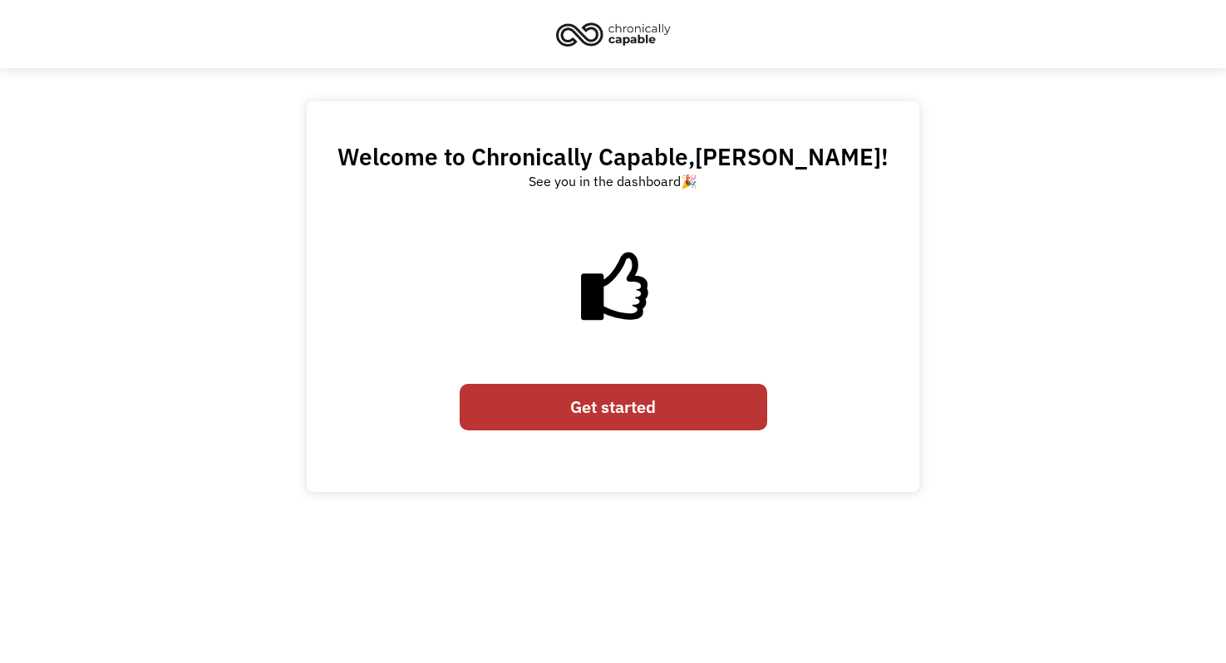
click at [584, 412] on link "Get started" at bounding box center [612, 407] width 307 height 47
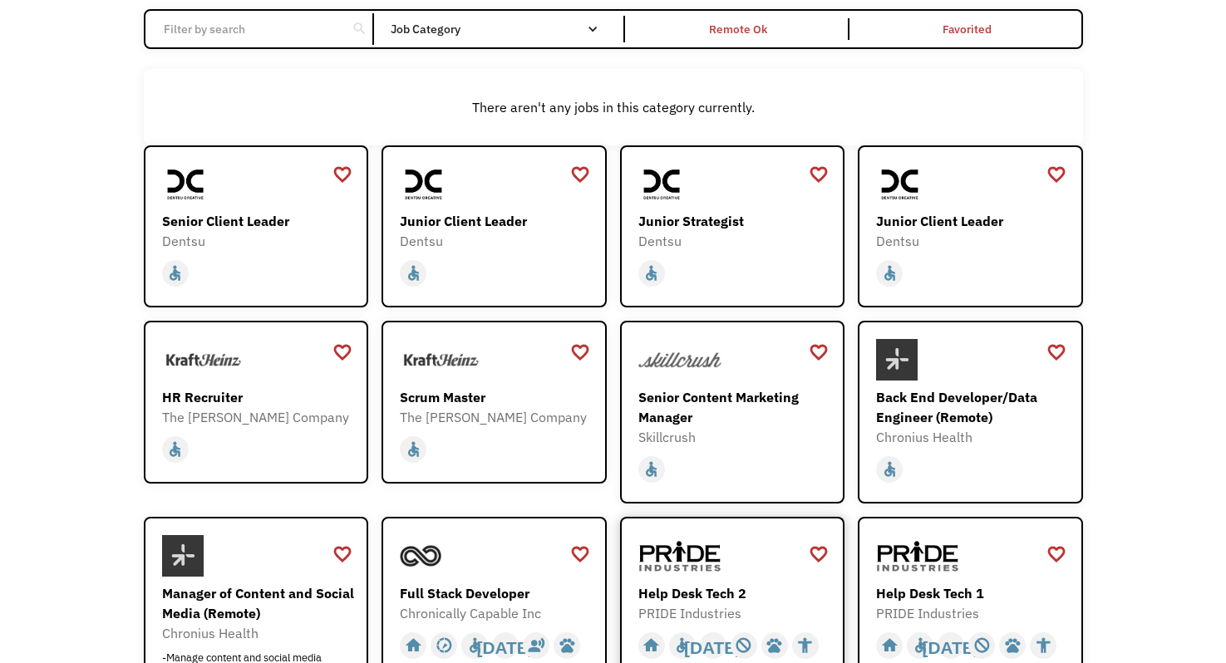
scroll to position [144, 0]
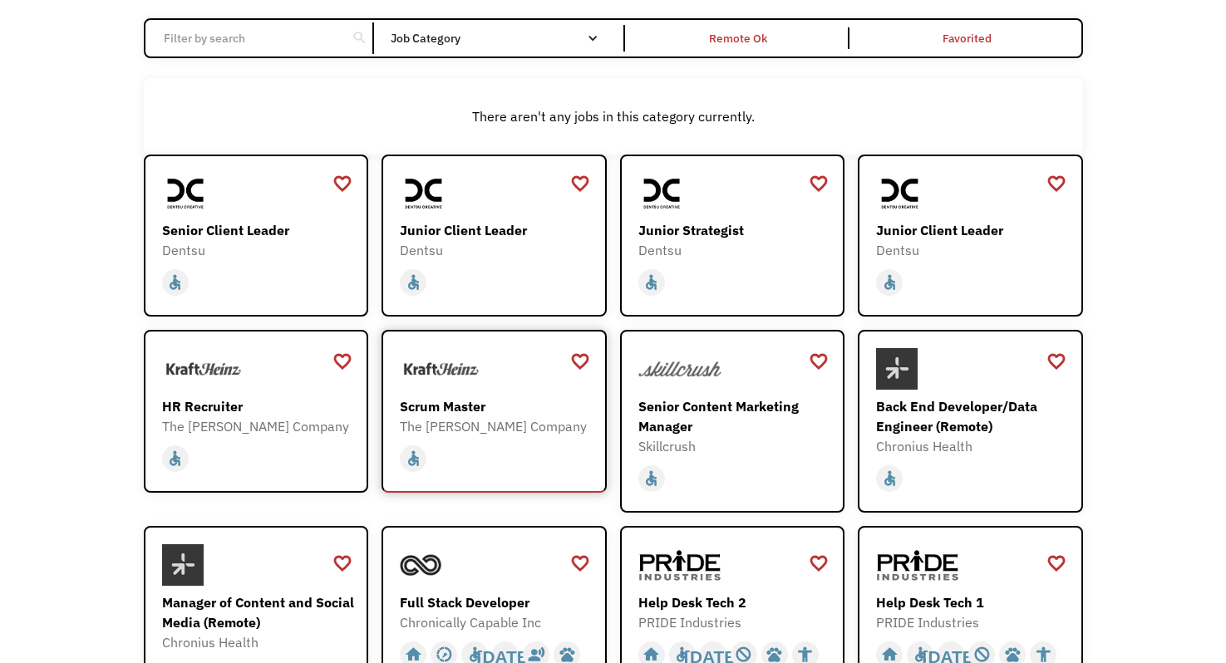
click at [487, 374] on div at bounding box center [496, 369] width 193 height 42
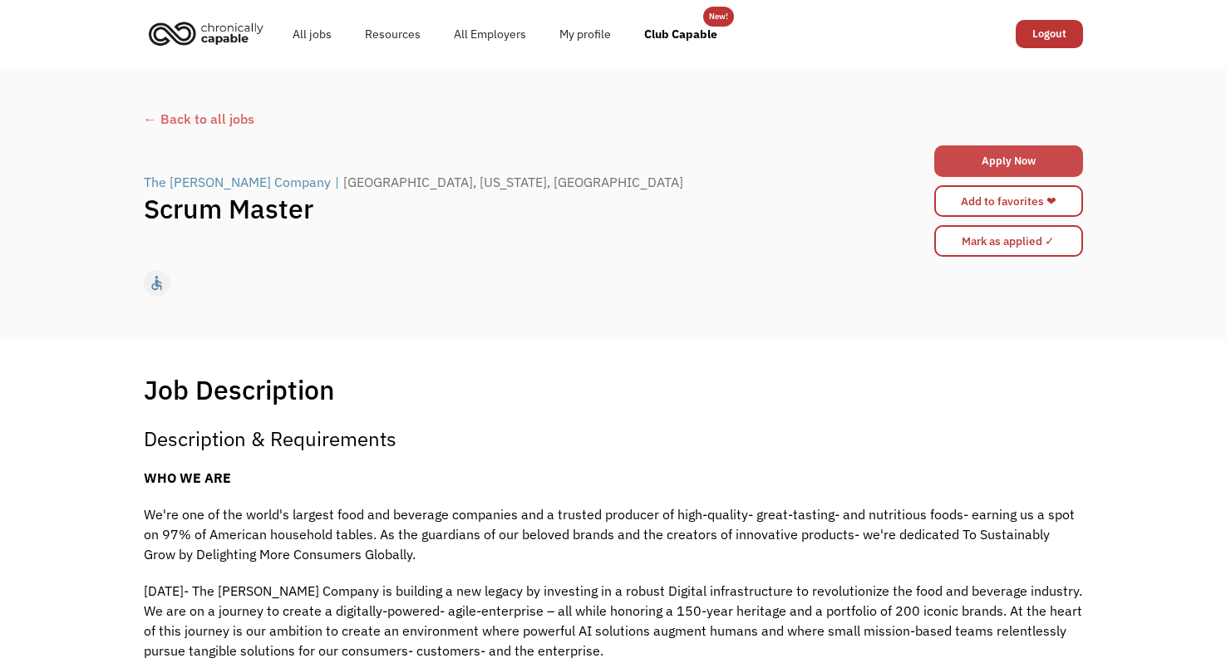
click at [1014, 154] on link "Apply Now" at bounding box center [1008, 161] width 149 height 32
click at [1000, 164] on link "Apply Now" at bounding box center [1008, 161] width 149 height 32
click at [192, 113] on div "← Back to all jobs" at bounding box center [613, 119] width 939 height 20
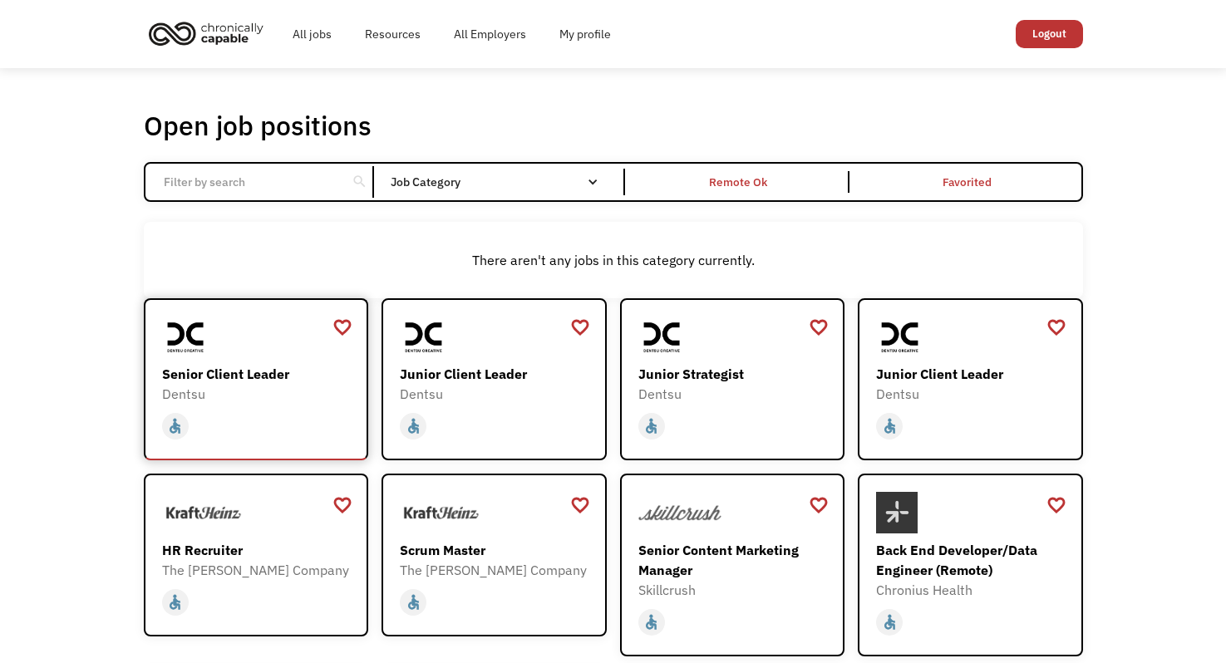
click at [246, 394] on div "Dentsu" at bounding box center [258, 394] width 193 height 20
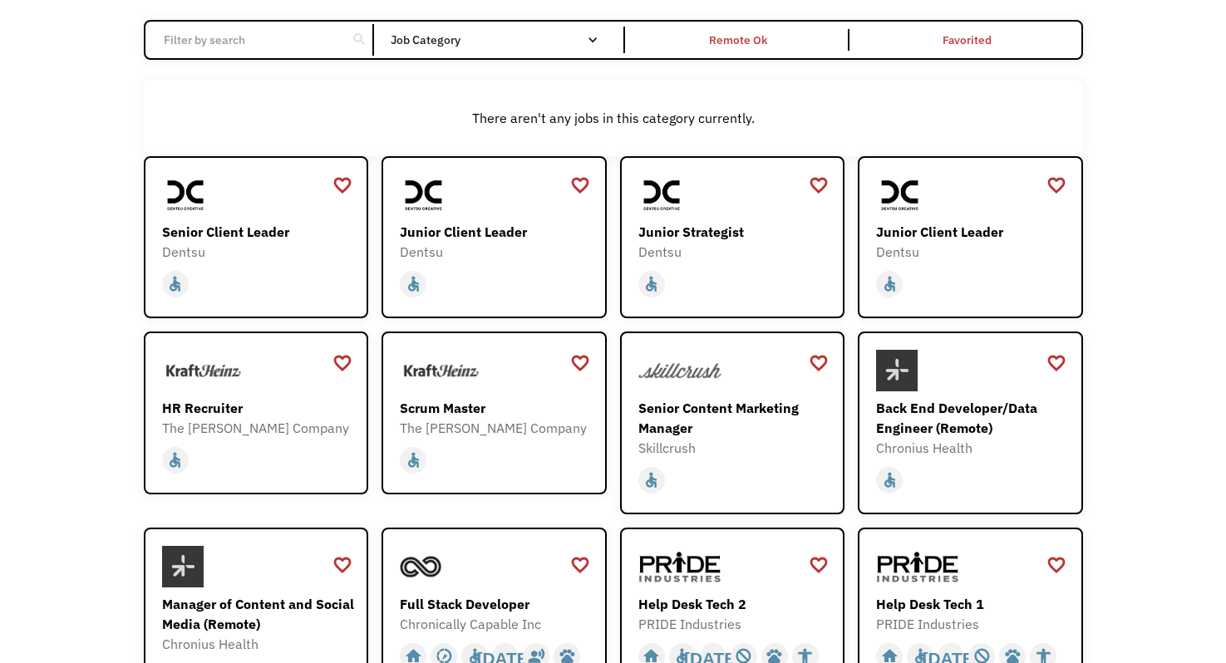
scroll to position [155, 0]
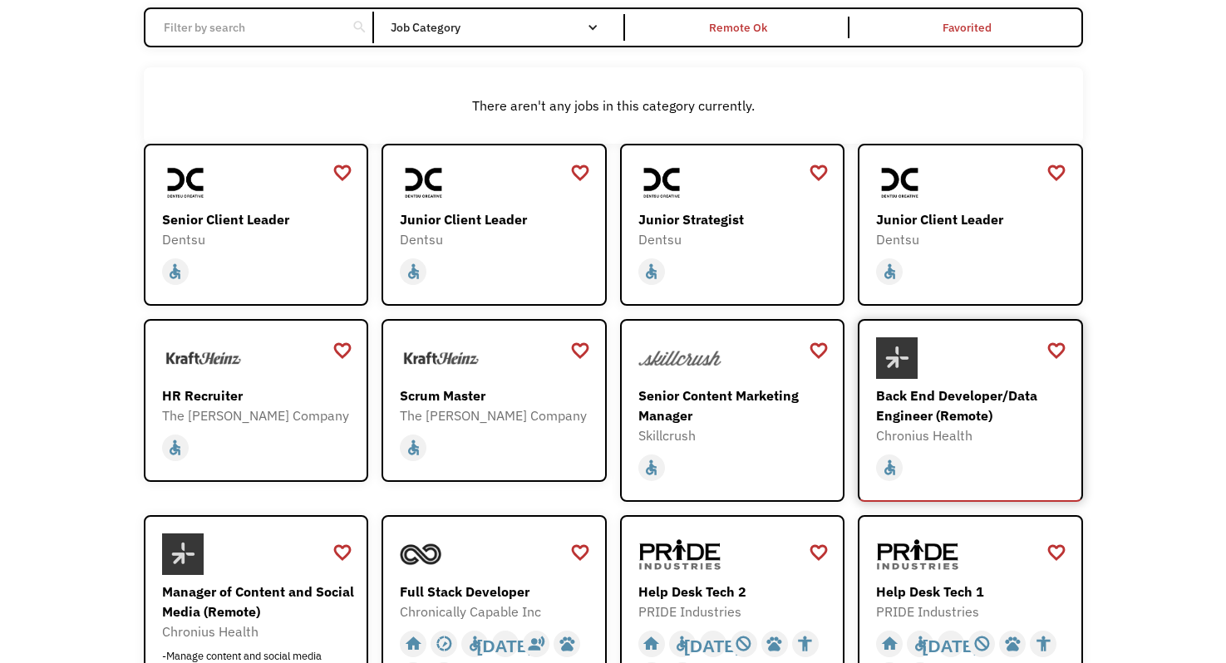
click at [886, 386] on div "Back End Developer/Data Engineer (Remote)" at bounding box center [972, 406] width 193 height 40
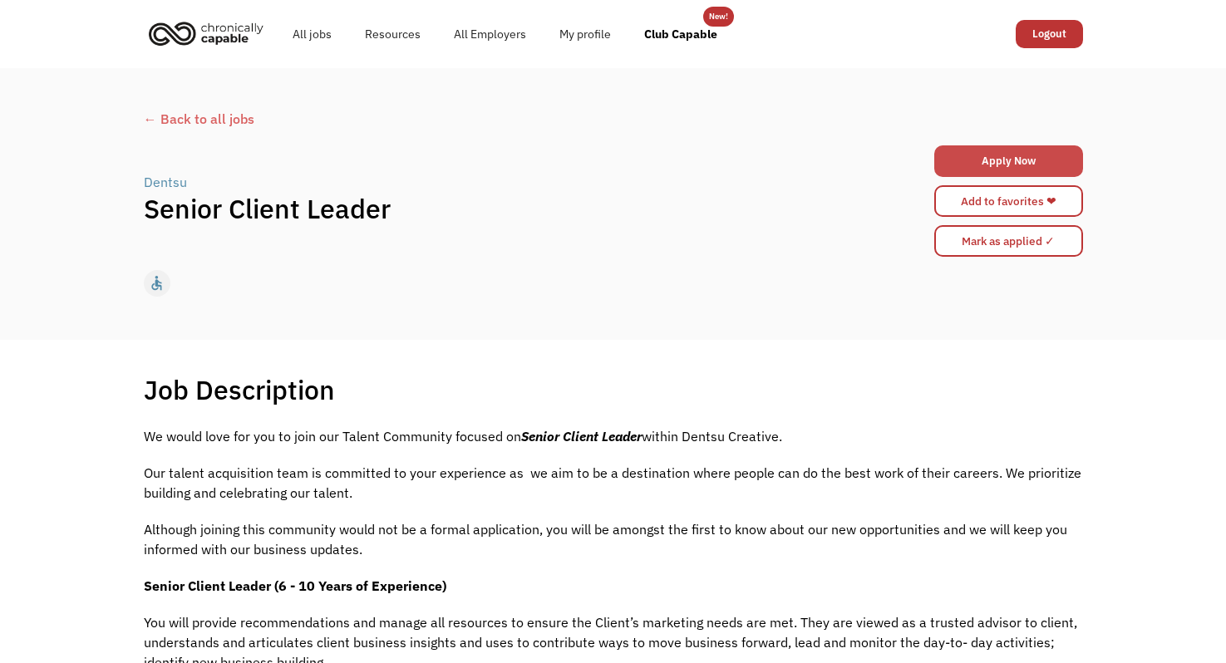
click at [1003, 155] on link "Apply Now" at bounding box center [1008, 161] width 149 height 32
click at [158, 119] on div "← Back to all jobs" at bounding box center [613, 119] width 939 height 20
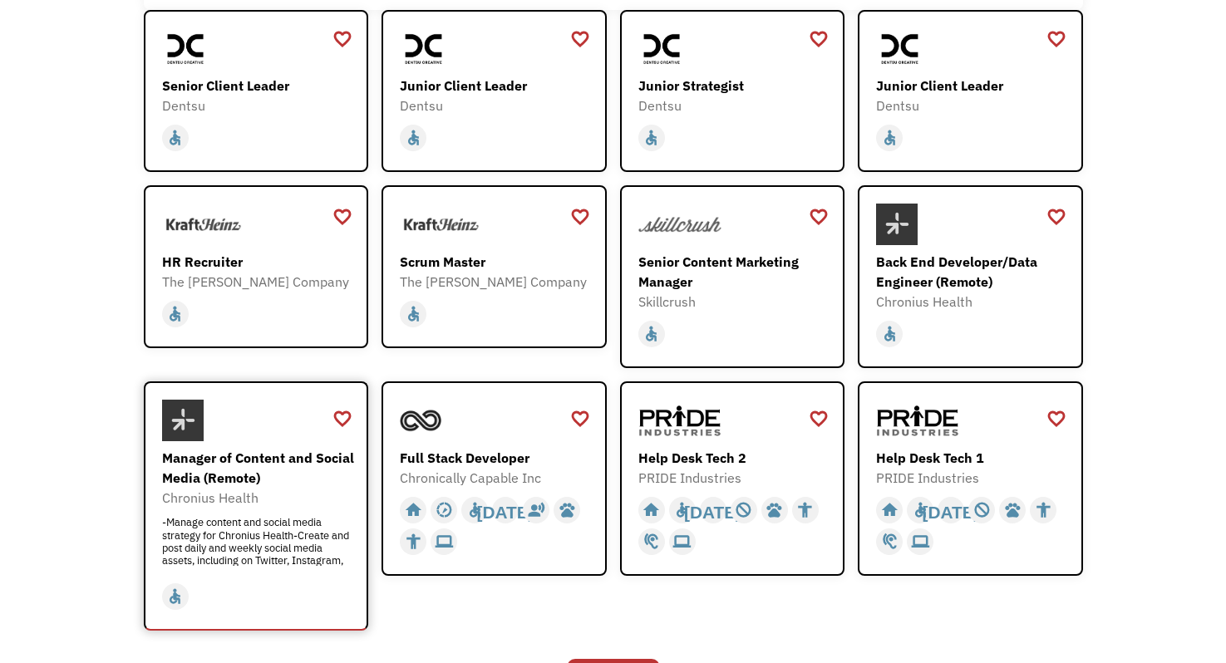
scroll to position [278, 0]
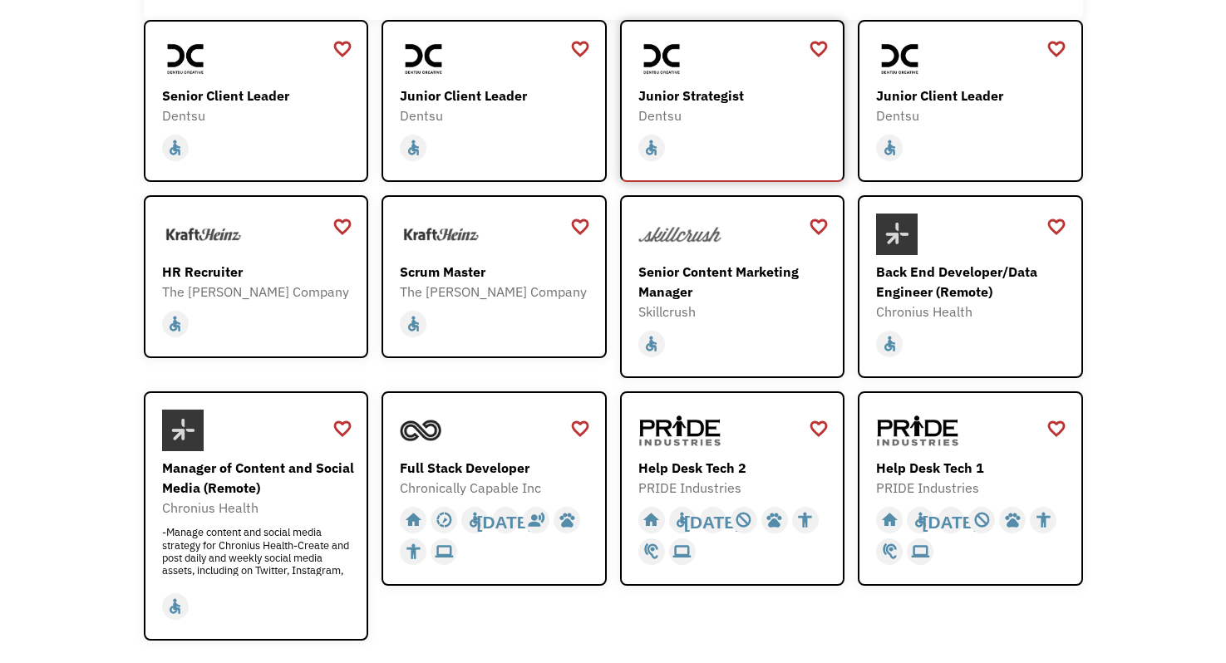
click at [796, 53] on div at bounding box center [734, 59] width 193 height 42
click at [725, 243] on div at bounding box center [734, 235] width 193 height 42
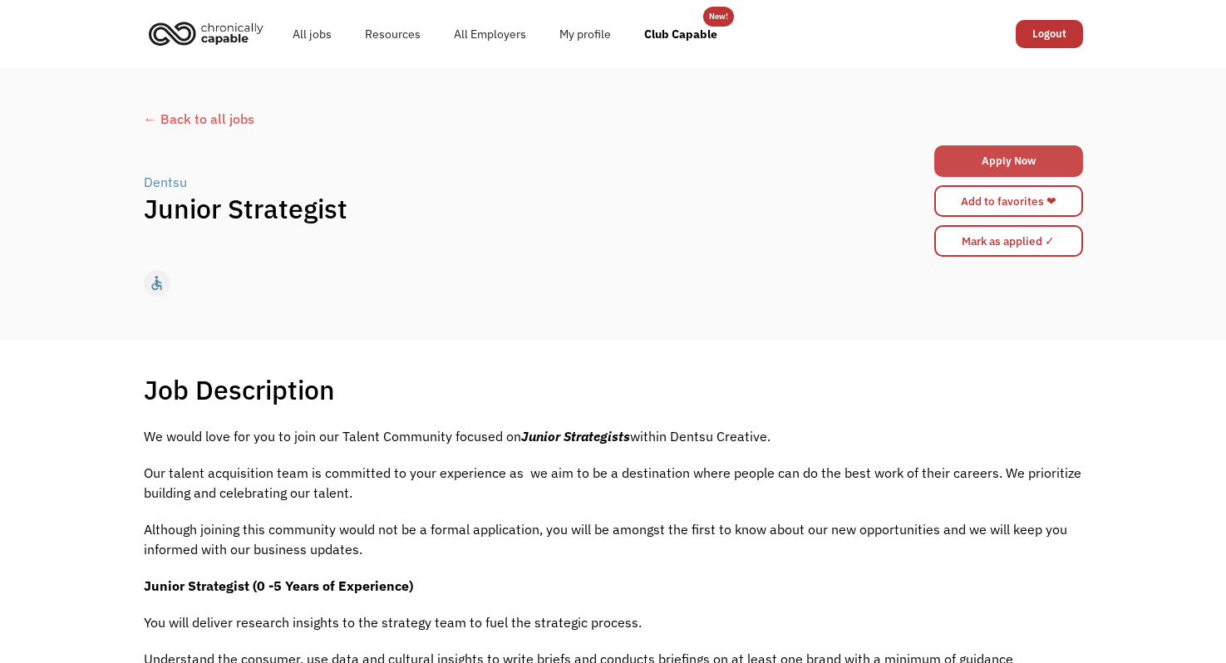
click at [980, 162] on link "Apply Now" at bounding box center [1008, 161] width 149 height 32
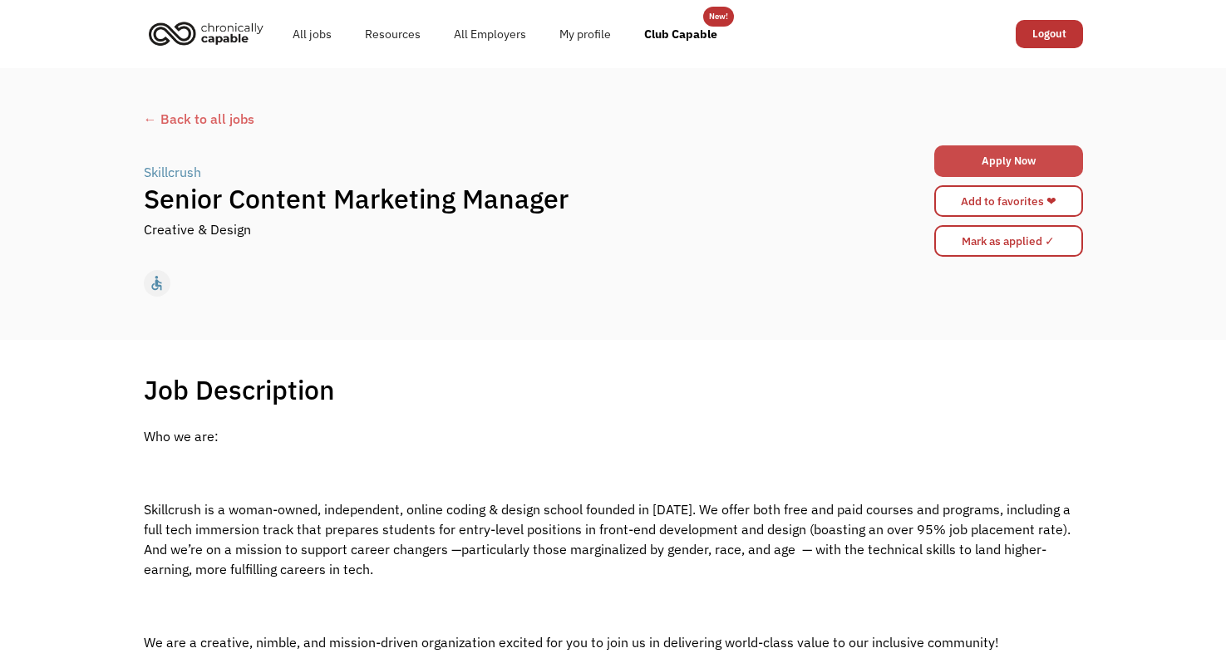
click at [987, 161] on link "Apply Now" at bounding box center [1008, 161] width 149 height 32
